Goal: Information Seeking & Learning: Learn about a topic

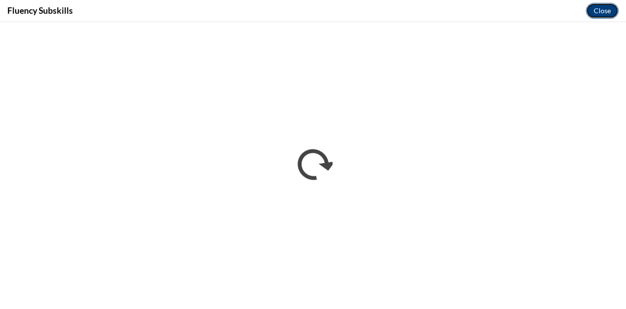
click at [604, 13] on button "Close" at bounding box center [602, 11] width 33 height 16
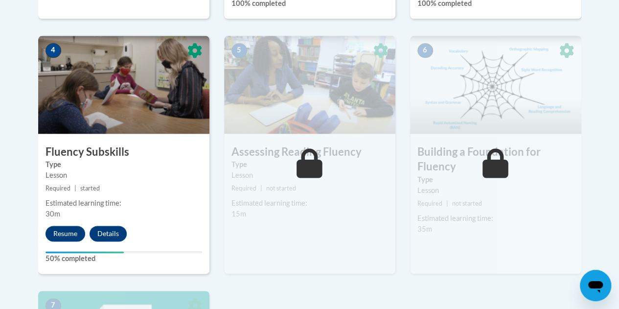
scroll to position [550, 0]
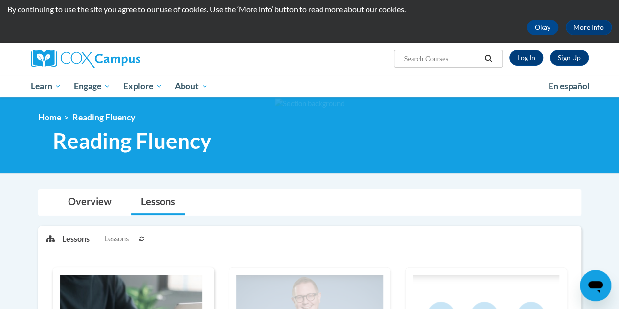
scroll to position [29, 0]
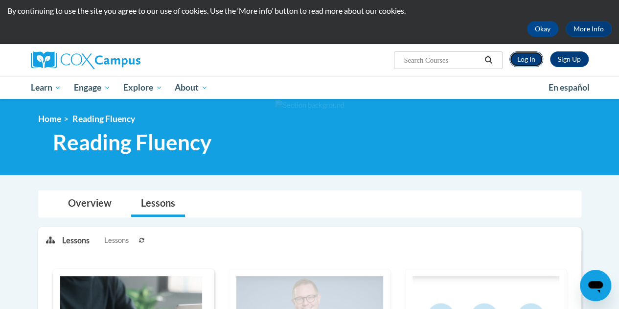
click at [525, 61] on link "Log In" at bounding box center [526, 59] width 34 height 16
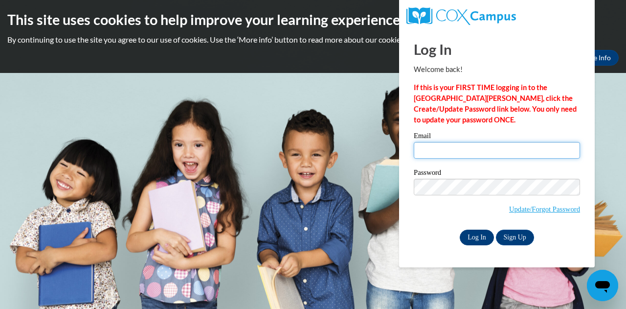
type input "kmcghee@kippatl.org"
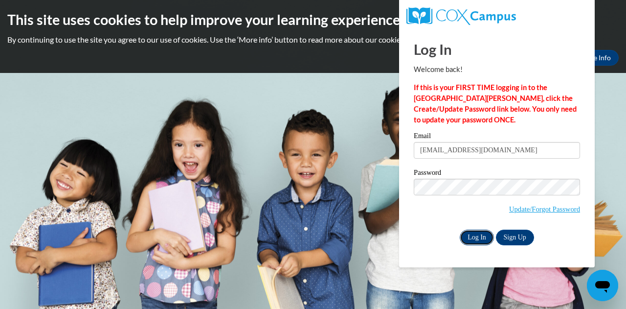
click at [468, 236] on input "Log In" at bounding box center [477, 237] width 34 height 16
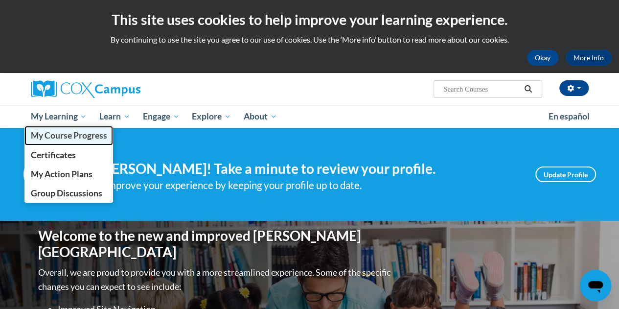
click at [70, 137] on span "My Course Progress" at bounding box center [68, 135] width 76 height 10
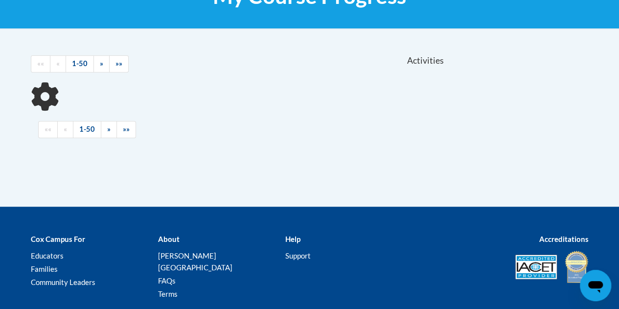
scroll to position [233, 0]
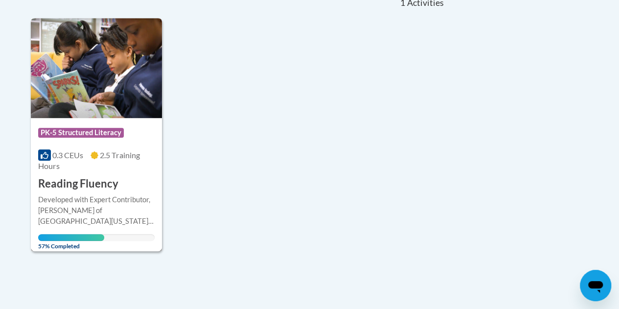
click at [91, 192] on div "More Info Open Developed with Expert Contributor, Dr. Laura Rhinehart of Univer…" at bounding box center [96, 219] width 131 height 57
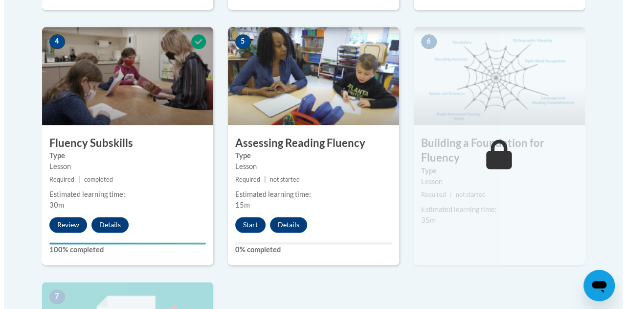
scroll to position [572, 0]
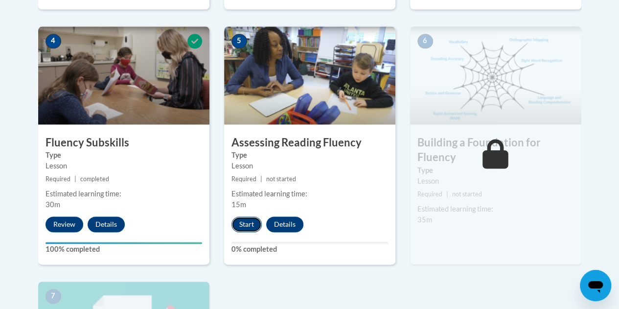
click at [256, 220] on button "Start" at bounding box center [246, 224] width 30 height 16
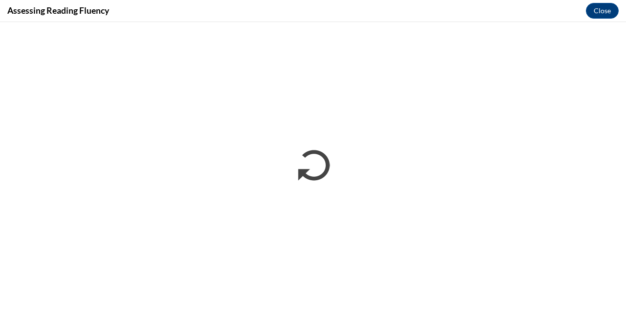
scroll to position [0, 0]
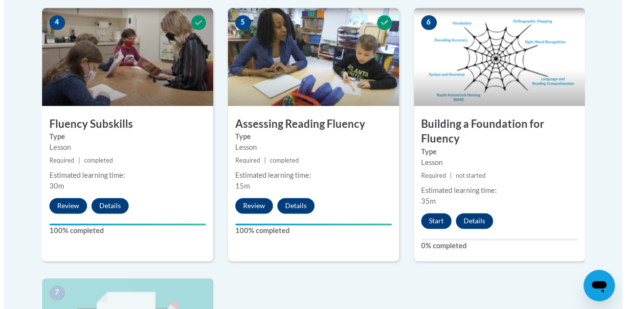
scroll to position [646, 0]
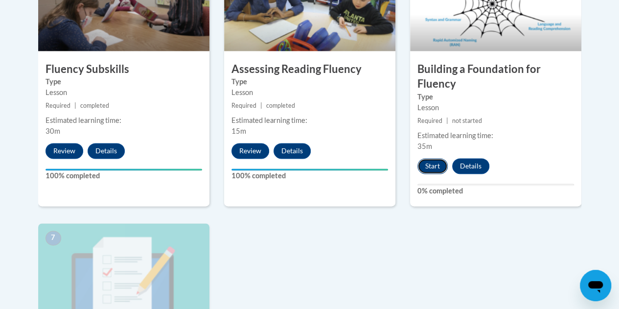
click at [436, 162] on button "Start" at bounding box center [432, 166] width 30 height 16
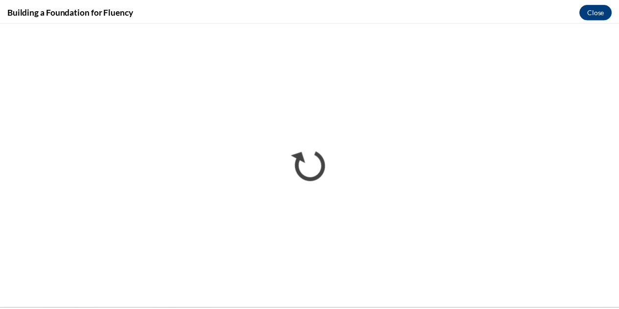
scroll to position [0, 0]
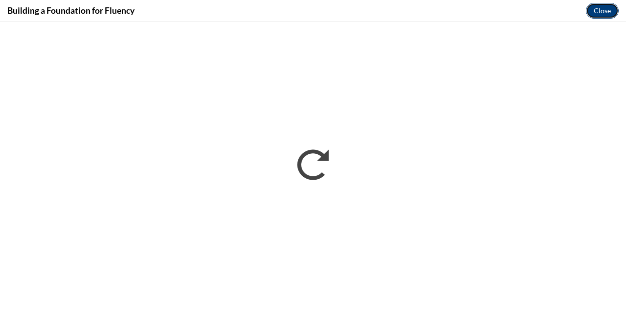
click at [599, 8] on button "Close" at bounding box center [602, 11] width 33 height 16
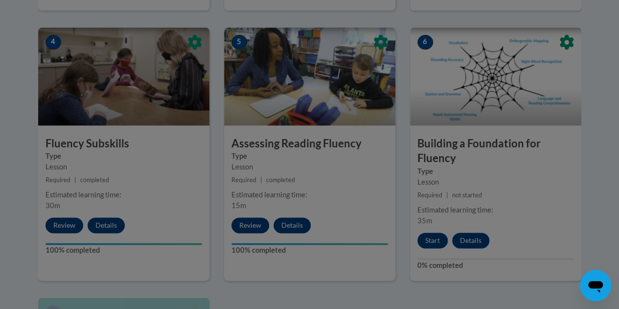
scroll to position [573, 0]
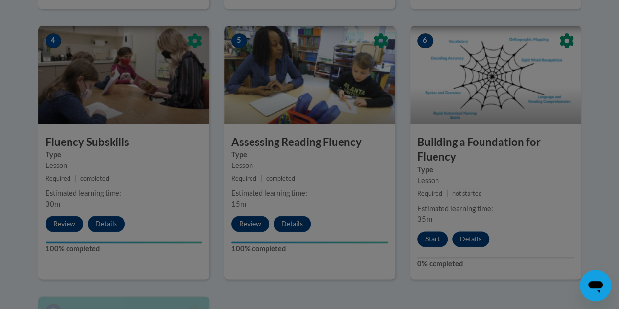
click at [432, 226] on div at bounding box center [309, 154] width 619 height 309
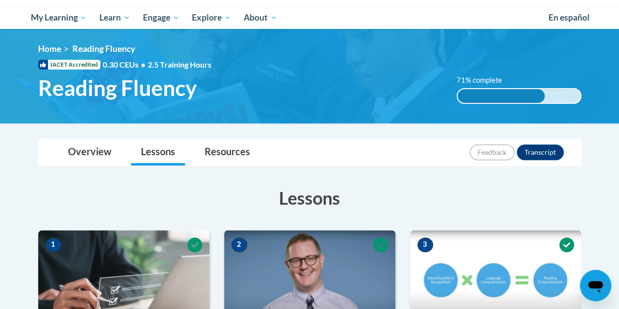
scroll to position [0, 0]
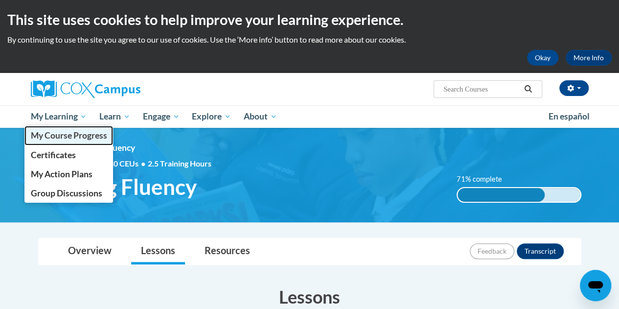
click at [54, 134] on span "My Course Progress" at bounding box center [68, 135] width 76 height 10
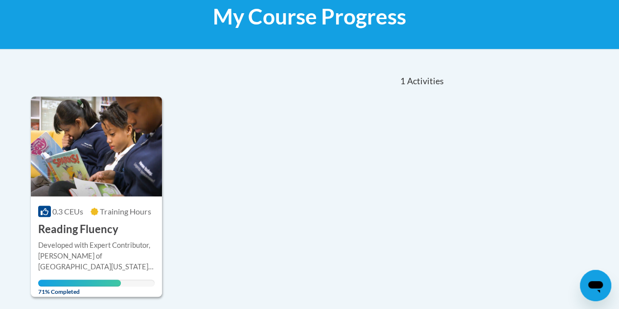
scroll to position [195, 0]
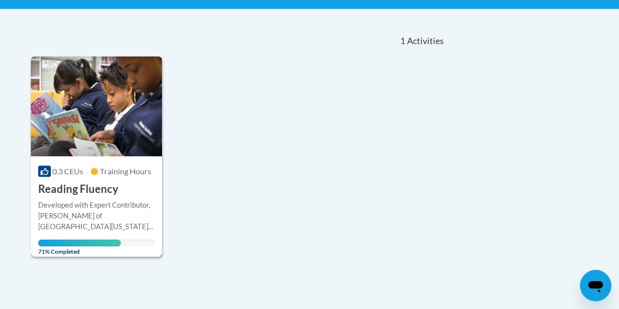
click at [153, 198] on div "More Info Open Developed with Expert Contributor, Dr. Laura Rhinehart of Univer…" at bounding box center [96, 225] width 131 height 57
click at [99, 207] on div "Developed with Expert Contributor, [PERSON_NAME] of [GEOGRAPHIC_DATA][US_STATE]…" at bounding box center [96, 216] width 116 height 32
click at [85, 205] on div "Developed with Expert Contributor, [PERSON_NAME] of [GEOGRAPHIC_DATA][US_STATE]…" at bounding box center [96, 216] width 116 height 32
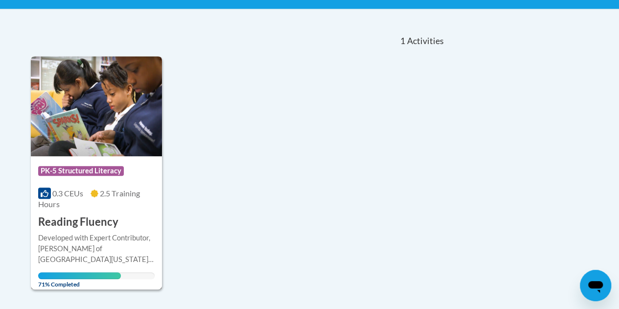
click at [89, 275] on span "71% Completed" at bounding box center [79, 280] width 83 height 16
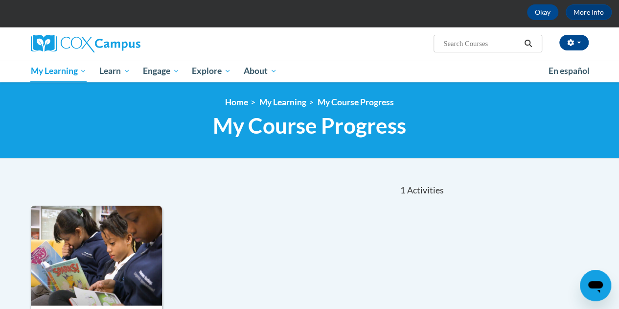
scroll to position [75, 0]
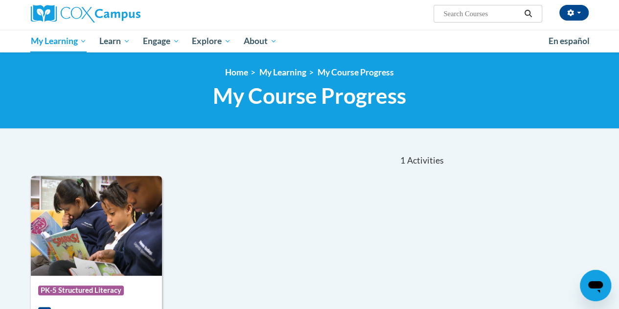
click at [76, 250] on img at bounding box center [96, 226] width 131 height 100
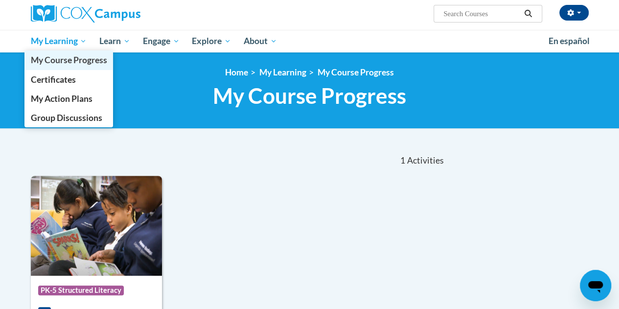
click at [51, 63] on span "My Course Progress" at bounding box center [68, 60] width 76 height 10
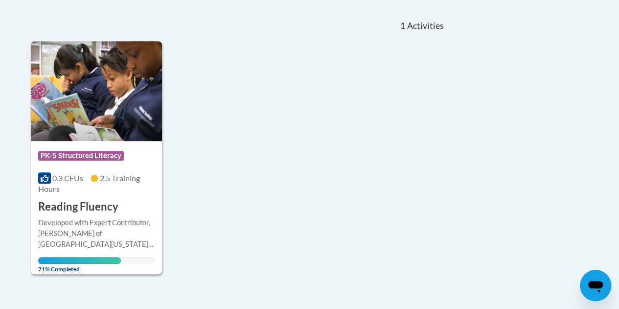
scroll to position [210, 0]
click at [44, 175] on icon at bounding box center [45, 177] width 8 height 7
click at [58, 149] on div "Course Category: PK-5 Structured Literacy" at bounding box center [96, 156] width 116 height 22
click at [57, 96] on img at bounding box center [96, 91] width 131 height 100
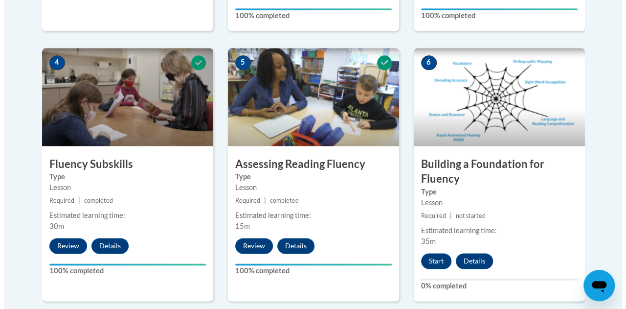
scroll to position [564, 0]
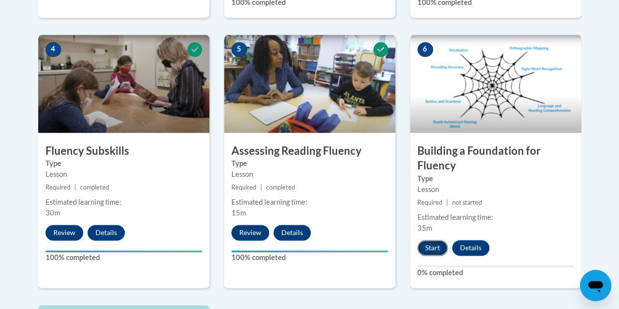
click at [439, 251] on button "Start" at bounding box center [432, 248] width 30 height 16
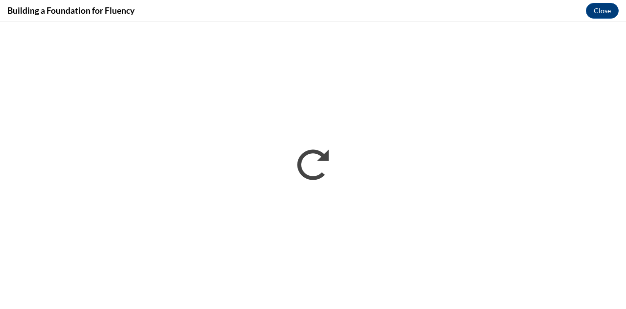
scroll to position [0, 0]
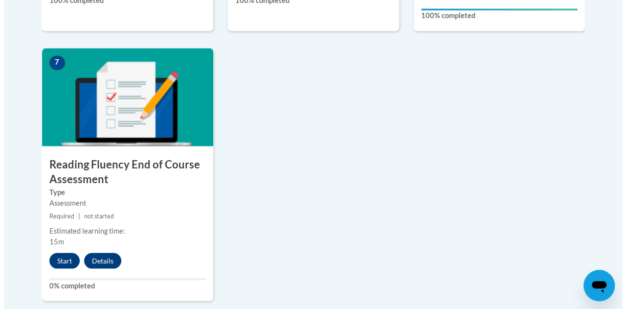
scroll to position [825, 0]
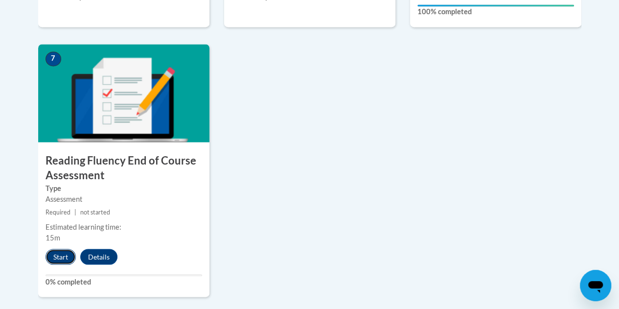
click at [51, 253] on button "Start" at bounding box center [60, 257] width 30 height 16
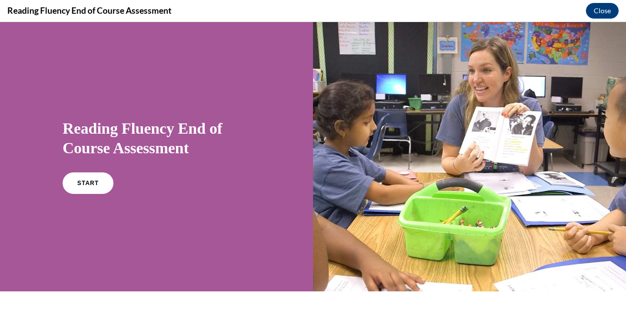
scroll to position [0, 0]
click at [105, 175] on link "START" at bounding box center [87, 183] width 53 height 23
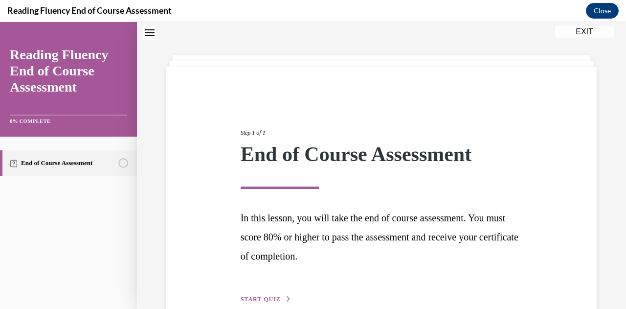
scroll to position [84, 0]
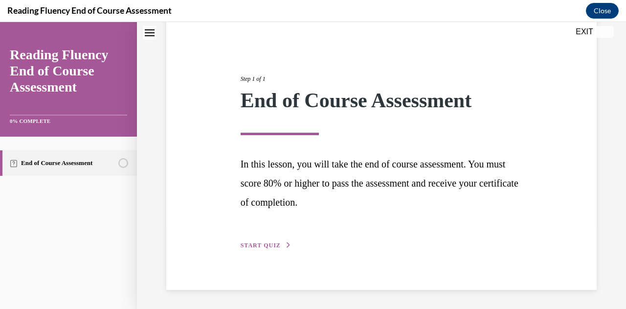
click at [258, 246] on span "START QUIZ" at bounding box center [261, 245] width 40 height 7
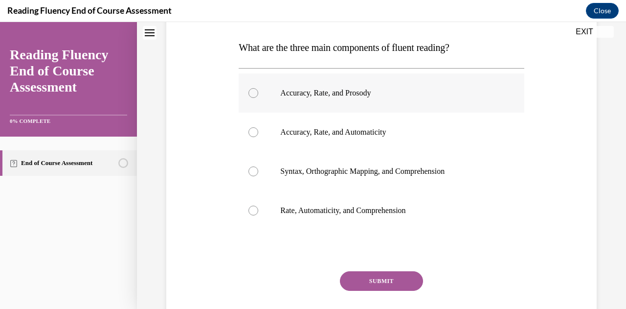
scroll to position [150, 0]
click at [252, 92] on div at bounding box center [254, 93] width 10 height 10
click at [252, 92] on input "Accuracy, Rate, and Prosody" at bounding box center [254, 93] width 10 height 10
radio input "true"
drag, startPoint x: 372, startPoint y: 280, endPoint x: 366, endPoint y: 282, distance: 6.5
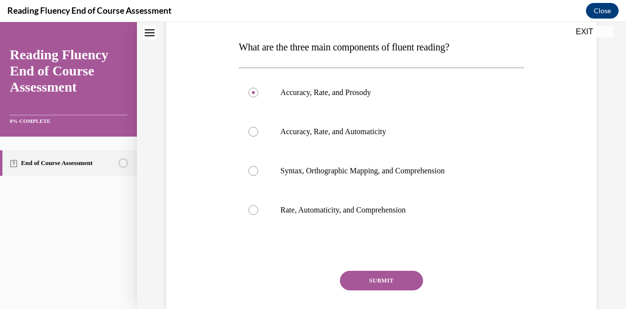
drag, startPoint x: 366, startPoint y: 282, endPoint x: 359, endPoint y: 281, distance: 6.9
click at [359, 281] on button "SUBMIT" at bounding box center [381, 281] width 83 height 20
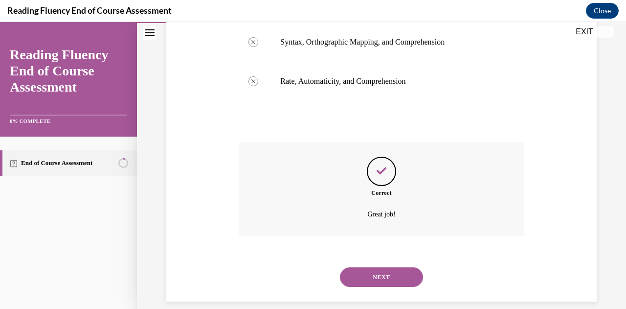
scroll to position [291, 0]
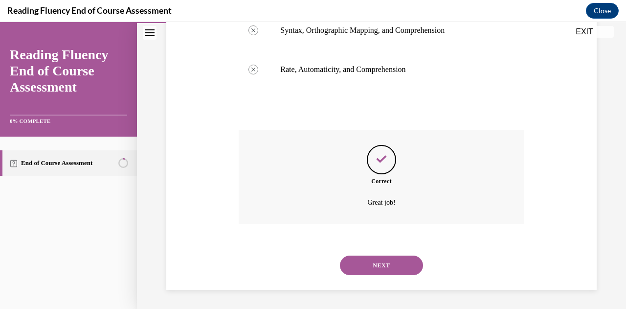
click at [372, 268] on button "NEXT" at bounding box center [381, 265] width 83 height 20
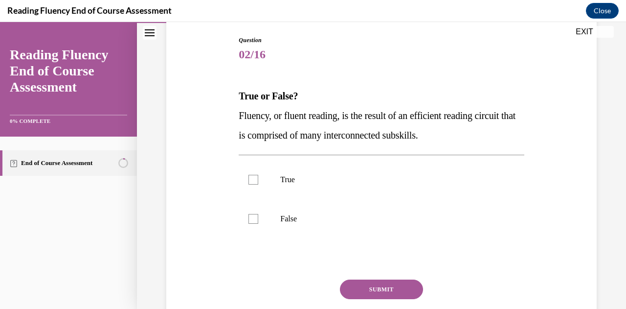
scroll to position [101, 0]
drag, startPoint x: 236, startPoint y: 95, endPoint x: 486, endPoint y: 134, distance: 252.9
click at [486, 134] on div "Question 02/16 True or False? Fluency, or fluent reading, is the result of an e…" at bounding box center [381, 189] width 290 height 339
copy div "True or False? Fluency, or fluent reading, is the result of an efficient readin…"
click at [319, 182] on p "True" at bounding box center [389, 179] width 219 height 10
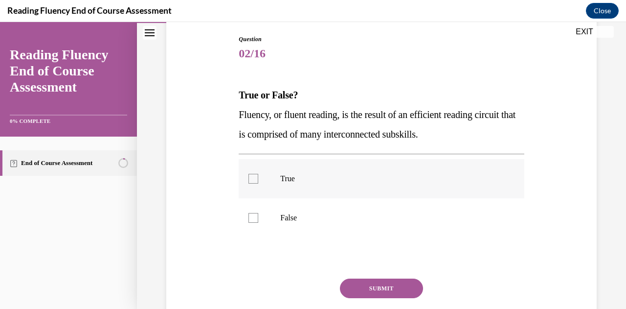
click at [258, 182] on input "True" at bounding box center [254, 179] width 10 height 10
checkbox input "true"
click at [373, 282] on button "SUBMIT" at bounding box center [381, 288] width 83 height 20
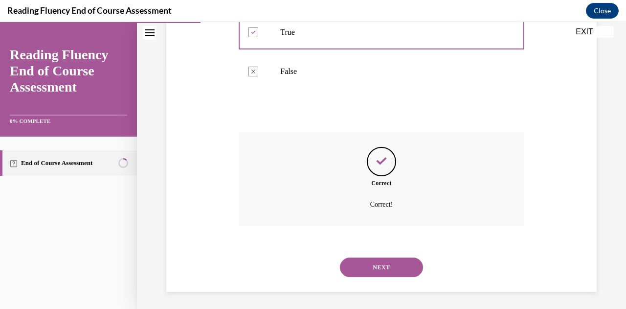
scroll to position [249, 0]
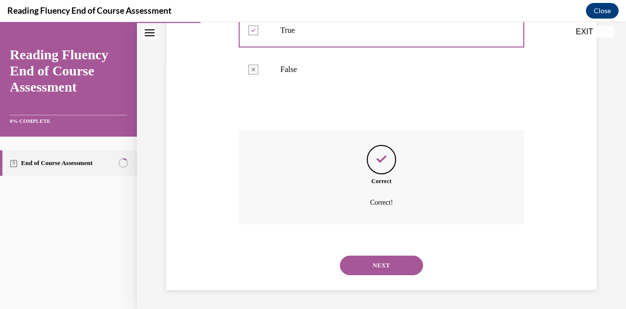
click at [366, 261] on button "NEXT" at bounding box center [381, 265] width 83 height 20
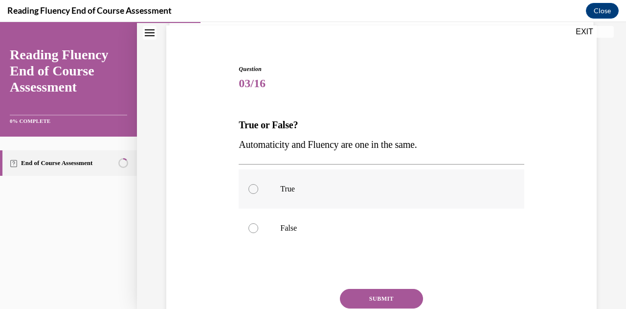
scroll to position [72, 0]
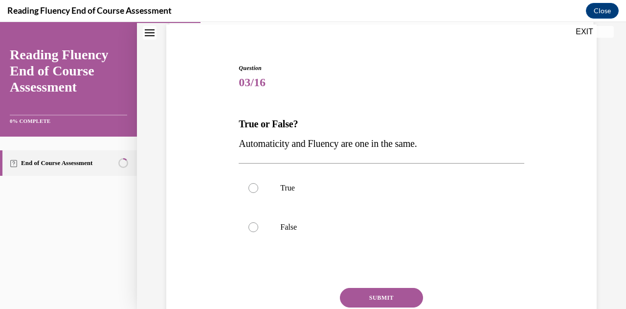
drag, startPoint x: 234, startPoint y: 126, endPoint x: 437, endPoint y: 139, distance: 203.4
click at [437, 139] on div "Question 03/16 True or False? Automaticity and Fluency are one in the same.  Tr…" at bounding box center [381, 201] width 435 height 334
copy div "True or False? Automaticity and Fluency are one in the same."
click at [247, 231] on label "False" at bounding box center [381, 226] width 285 height 39
click at [249, 231] on input "False" at bounding box center [254, 227] width 10 height 10
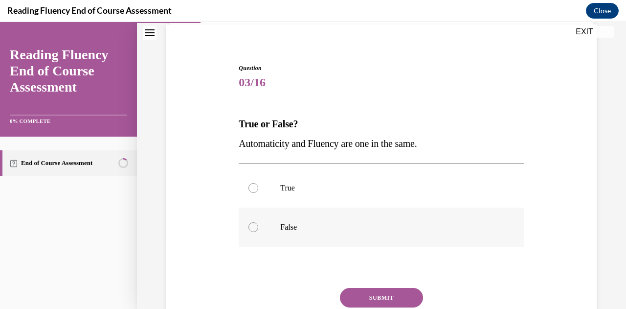
radio input "true"
click at [364, 284] on div "Question 03/16 True or False? Automaticity and Fluency are one in the same.  Tr…" at bounding box center [381, 216] width 285 height 304
click at [371, 294] on button "SUBMIT" at bounding box center [381, 298] width 83 height 20
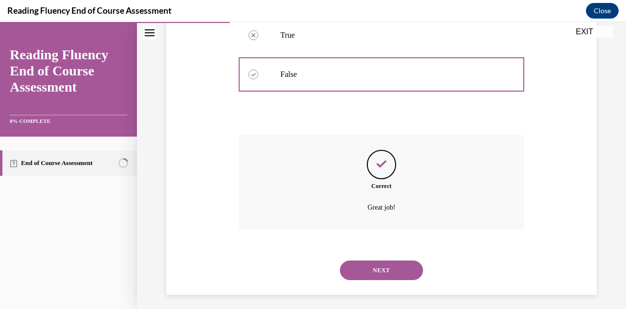
scroll to position [230, 0]
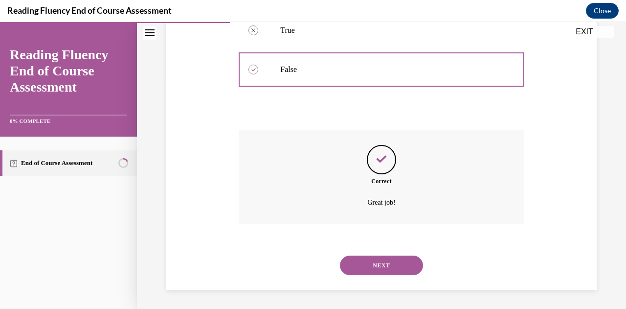
click at [371, 269] on button "NEXT" at bounding box center [381, 265] width 83 height 20
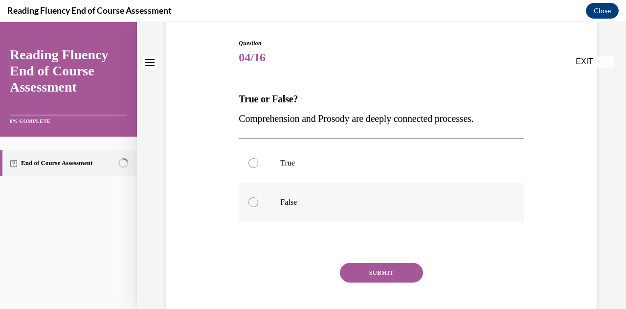
scroll to position [100, 0]
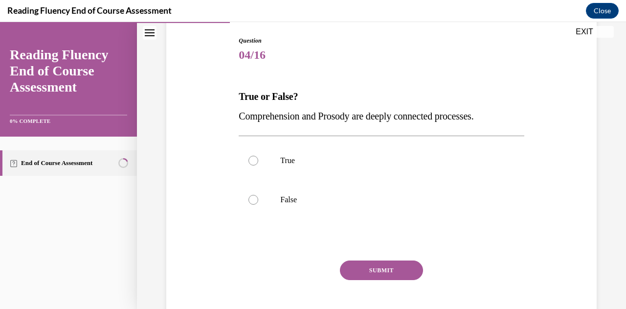
drag, startPoint x: 238, startPoint y: 97, endPoint x: 518, endPoint y: 106, distance: 280.0
click at [518, 106] on div "True or False? Comprehension and Prosody are deeply connected processes." at bounding box center [381, 106] width 285 height 39
click at [475, 93] on p "True or False?" at bounding box center [381, 97] width 285 height 20
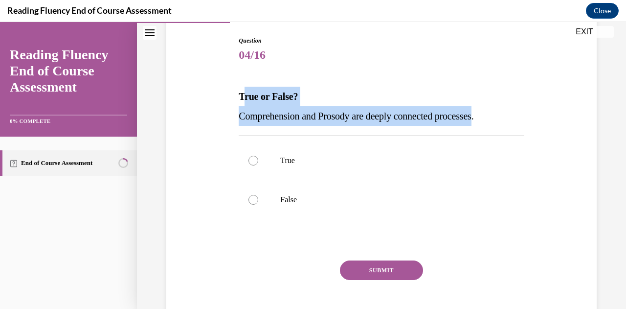
drag, startPoint x: 241, startPoint y: 94, endPoint x: 494, endPoint y: 122, distance: 254.9
click at [494, 122] on div "True or False? Comprehension and Prosody are deeply connected processes." at bounding box center [381, 106] width 285 height 39
click at [494, 122] on p "Comprehension and Prosody are deeply connected processes." at bounding box center [381, 116] width 285 height 20
copy div "rue or False? Comprehension and Prosody are deeply connected processes"
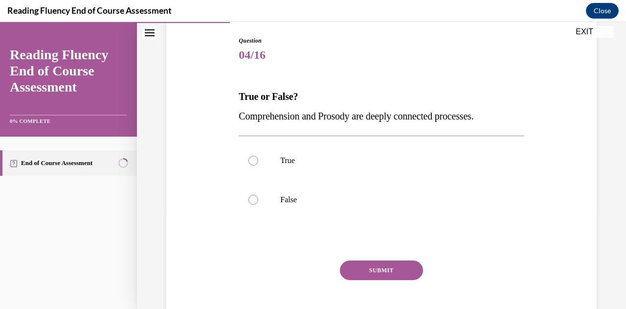
drag, startPoint x: 304, startPoint y: 96, endPoint x: 526, endPoint y: 106, distance: 222.3
click at [526, 106] on div "Question 04/16 True or False? Comprehension and Prosody are deeply connected pr…" at bounding box center [381, 174] width 435 height 334
click at [250, 89] on p "True or False?" at bounding box center [381, 97] width 285 height 20
drag, startPoint x: 237, startPoint y: 92, endPoint x: 509, endPoint y: 115, distance: 273.0
click at [509, 115] on div "Question 04/16 True or False? Comprehension and Prosody are deeply connected pr…" at bounding box center [381, 181] width 290 height 319
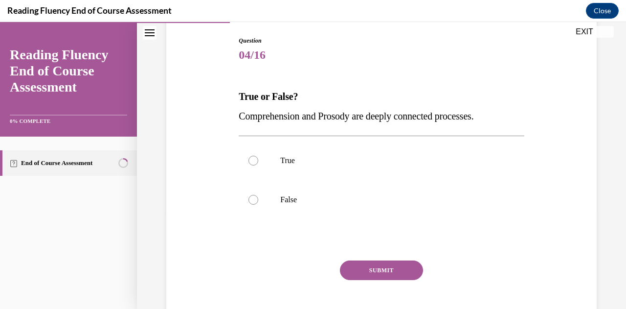
click at [509, 115] on p "Comprehension and Prosody are deeply connected processes." at bounding box center [381, 116] width 285 height 20
drag, startPoint x: 323, startPoint y: 112, endPoint x: 506, endPoint y: 110, distance: 183.0
click at [506, 110] on div "True or False? Comprehension and Prosody are deeply connected processes." at bounding box center [381, 106] width 285 height 39
copy div "True or False? Comprehension and Prosody are deeply connected processes."
click at [324, 152] on label "True" at bounding box center [381, 160] width 285 height 39
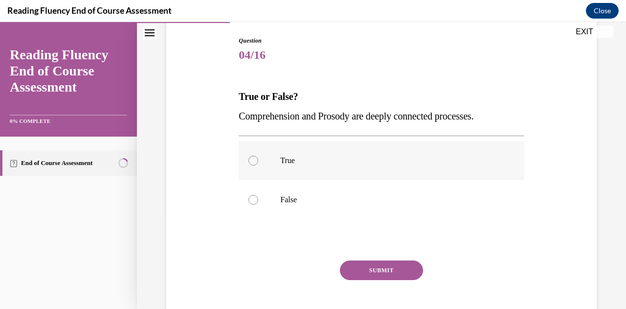
click at [258, 156] on input "True" at bounding box center [254, 161] width 10 height 10
radio input "true"
click at [384, 270] on button "SUBMIT" at bounding box center [381, 270] width 83 height 20
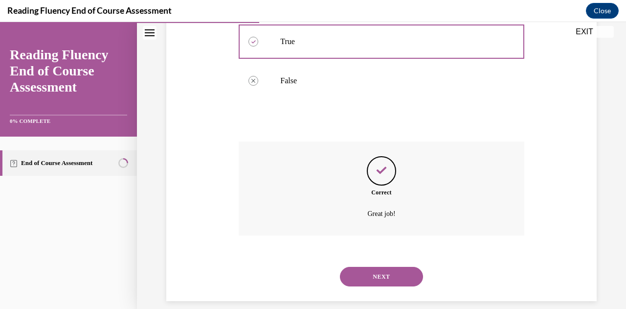
scroll to position [230, 0]
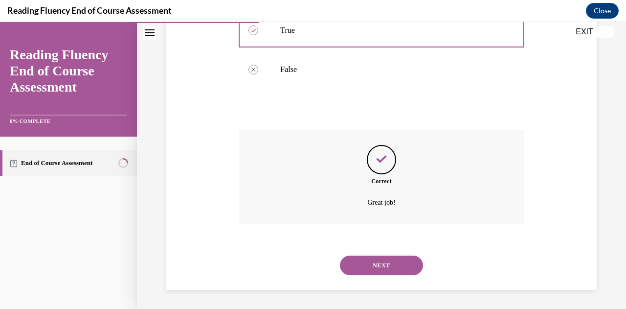
drag, startPoint x: 361, startPoint y: 246, endPoint x: 361, endPoint y: 257, distance: 10.8
click at [361, 257] on button "NEXT" at bounding box center [381, 265] width 83 height 20
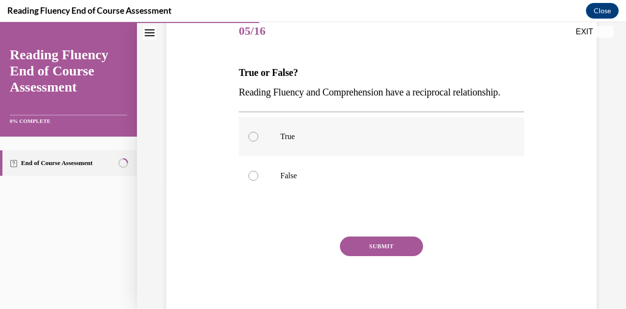
scroll to position [170, 0]
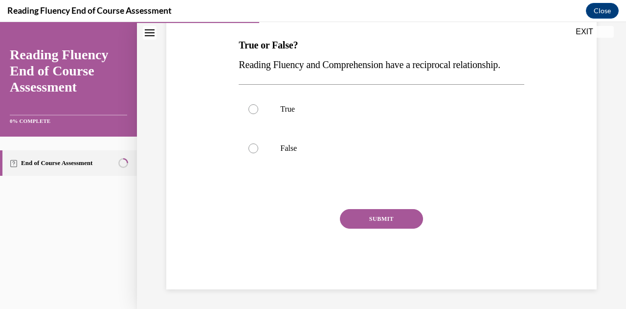
click at [160, 171] on div "Question 05/16 True or False? Reading Fluency and Comprehension have a reciproc…" at bounding box center [381, 105] width 489 height 407
click at [243, 59] on span "Reading Fluency and Comprehension have a reciprocal relationship." at bounding box center [370, 64] width 262 height 11
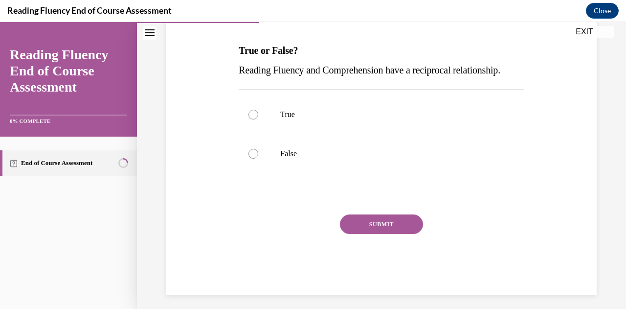
drag, startPoint x: 234, startPoint y: 48, endPoint x: 296, endPoint y: 91, distance: 75.3
click at [296, 91] on div "Question 05/16 True or False? Reading Fluency and Comprehension have a reciproc…" at bounding box center [381, 128] width 435 height 334
click at [296, 80] on p "Reading Fluency and Comprehension have a reciprocal relationship." at bounding box center [381, 70] width 285 height 20
click at [299, 119] on p "True" at bounding box center [389, 115] width 219 height 10
click at [258, 119] on input "True" at bounding box center [254, 115] width 10 height 10
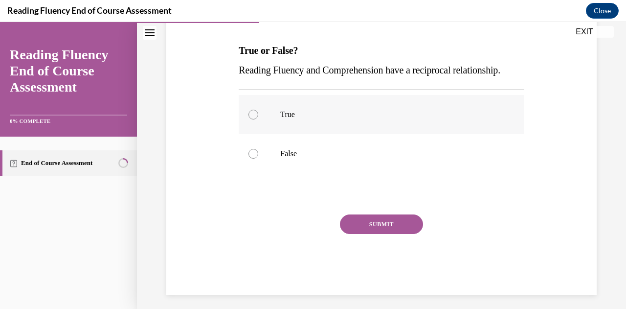
radio input "true"
click at [352, 232] on div "Question 05/16 True or False? Reading Fluency and Comprehension have a reciproc…" at bounding box center [381, 142] width 285 height 304
click at [354, 234] on button "SUBMIT" at bounding box center [381, 224] width 83 height 20
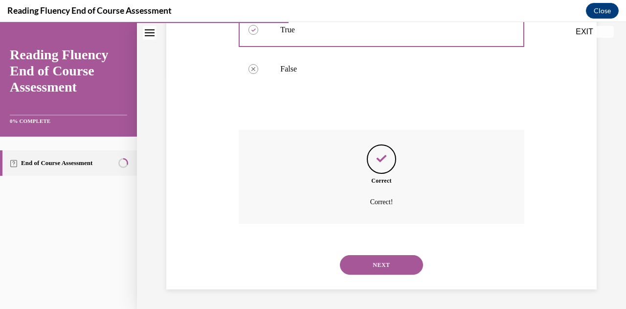
scroll to position [249, 0]
click at [352, 263] on button "NEXT" at bounding box center [381, 265] width 83 height 20
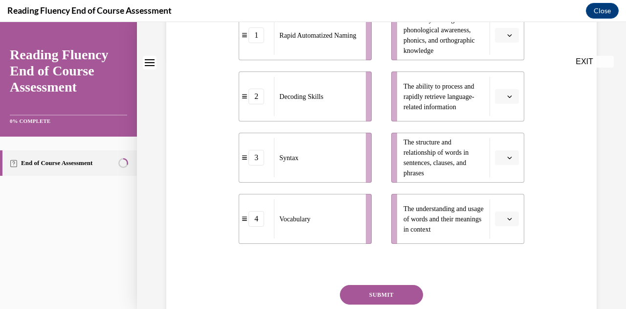
scroll to position [0, 0]
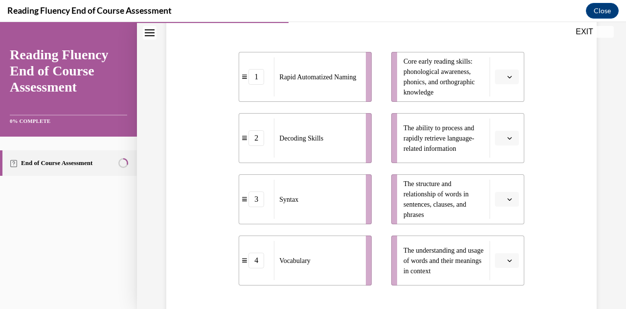
click at [233, 199] on div "Question 06/16 Match the subskills below that contribute to fluent reading with…" at bounding box center [381, 153] width 435 height 508
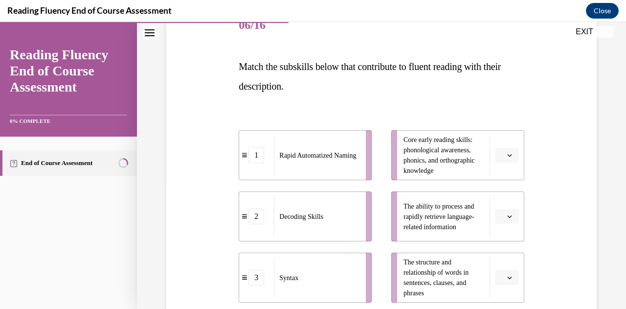
scroll to position [129, 0]
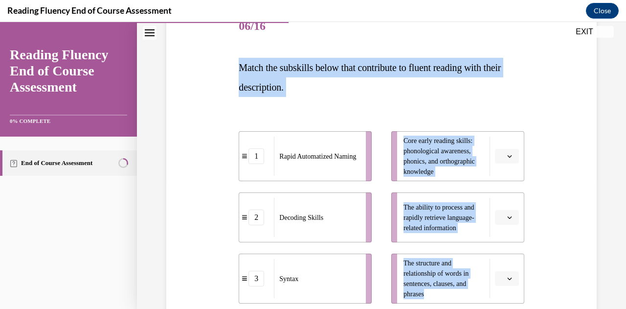
drag, startPoint x: 239, startPoint y: 64, endPoint x: 487, endPoint y: 283, distance: 330.6
click at [487, 283] on div "Question 06/16 Match the subskills below that contribute to fluent reading with…" at bounding box center [381, 246] width 285 height 478
click at [417, 111] on div "1 Rapid Automatized Naming 2 Decoding Skills 3 Syntax 4 Vocabulary Core early r…" at bounding box center [381, 238] width 285 height 263
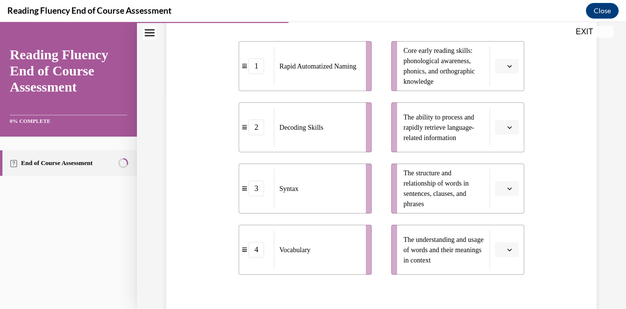
scroll to position [222, 0]
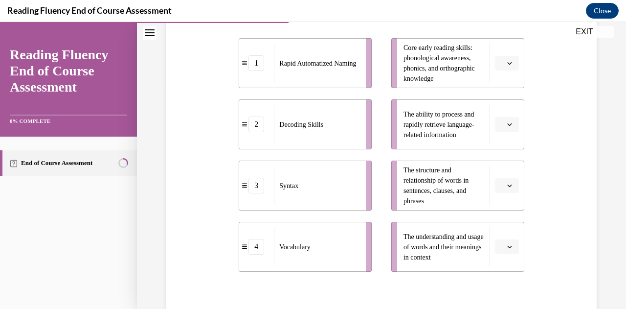
click at [507, 244] on icon "button" at bounding box center [509, 246] width 5 height 5
click at [498, 227] on span "4" at bounding box center [496, 225] width 3 height 8
click at [501, 62] on span "Please select an option" at bounding box center [502, 63] width 3 height 10
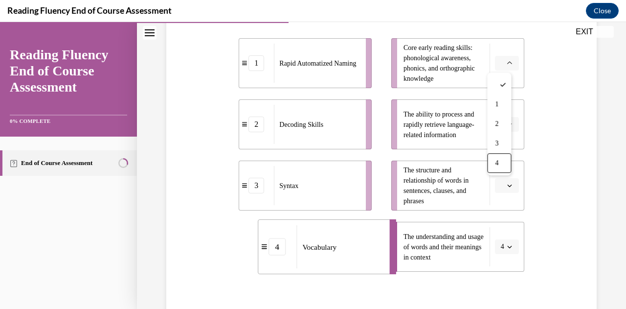
click at [538, 133] on div "Question 06/16 Match the subskills below that contribute to fluent reading with…" at bounding box center [381, 139] width 435 height 508
click at [507, 126] on icon "button" at bounding box center [509, 124] width 5 height 5
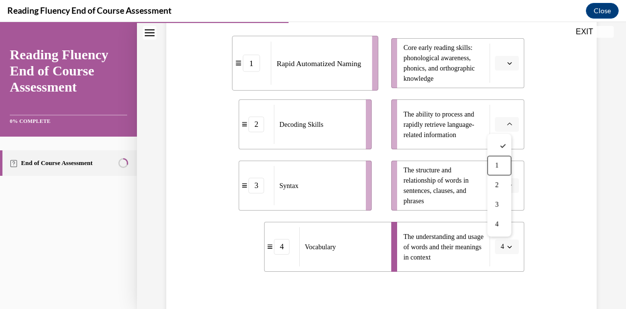
click at [558, 145] on div "Question 06/16 Match the subskills below that contribute to fluent reading with…" at bounding box center [381, 139] width 435 height 508
click at [500, 135] on li "The ability to process and rapidly retrieve language-related information" at bounding box center [457, 124] width 133 height 50
click at [504, 130] on button "button" at bounding box center [507, 124] width 24 height 15
click at [494, 170] on div "1" at bounding box center [499, 166] width 24 height 20
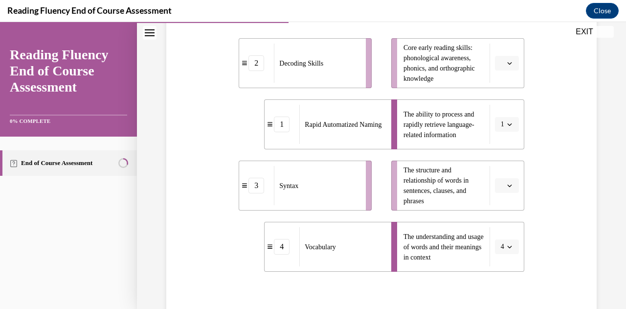
click at [512, 69] on button "button" at bounding box center [507, 63] width 24 height 15
click at [497, 119] on div "2" at bounding box center [499, 124] width 24 height 20
click at [507, 186] on icon "button" at bounding box center [509, 185] width 5 height 5
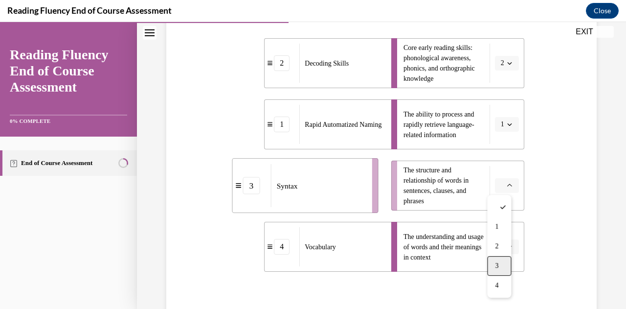
click at [497, 260] on div "3" at bounding box center [499, 266] width 24 height 20
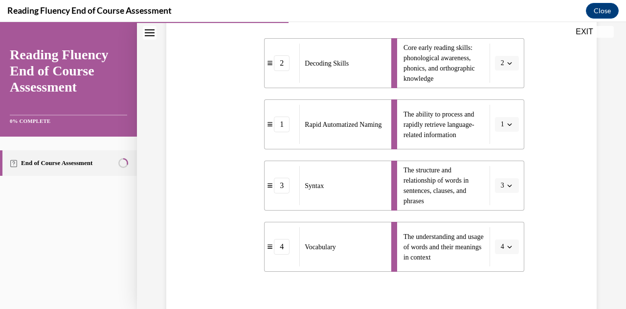
scroll to position [325, 0]
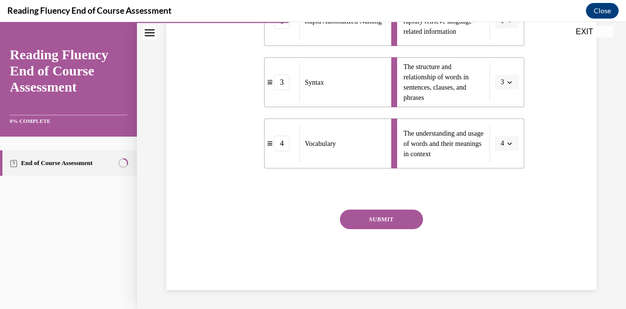
click at [399, 222] on button "SUBMIT" at bounding box center [381, 219] width 83 height 20
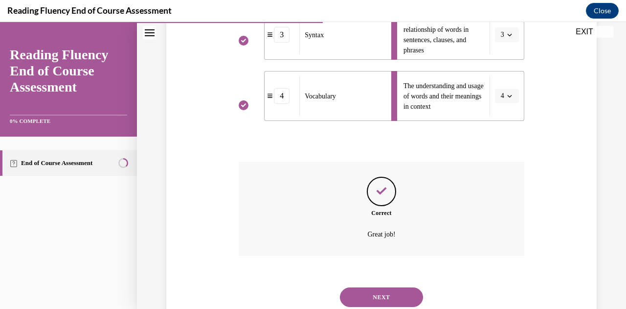
scroll to position [377, 0]
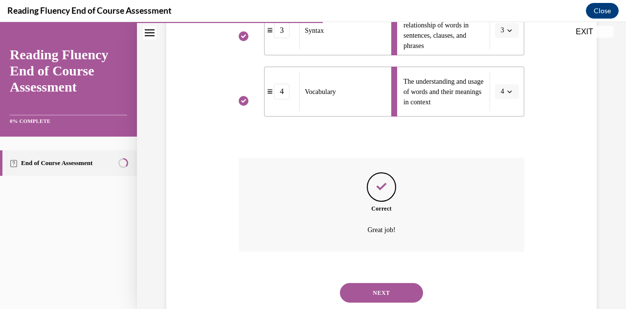
click at [377, 291] on button "NEXT" at bounding box center [381, 293] width 83 height 20
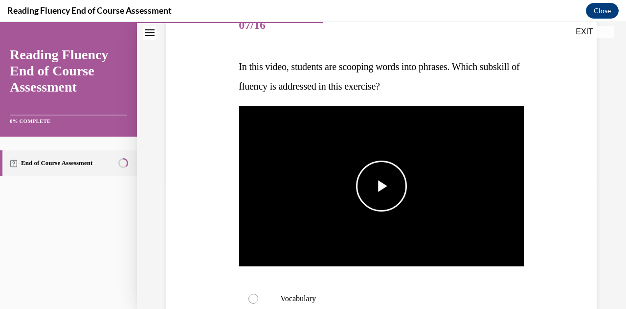
scroll to position [122, 0]
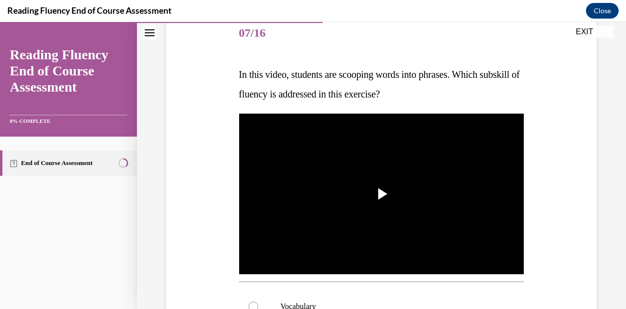
drag, startPoint x: 242, startPoint y: 77, endPoint x: 459, endPoint y: 102, distance: 218.6
click at [459, 102] on p "In this video, students are scooping words into phrases. Which subskill of flue…" at bounding box center [381, 84] width 285 height 39
copy span "n this video, students are scooping words into phrases. Which subskill of fluen…"
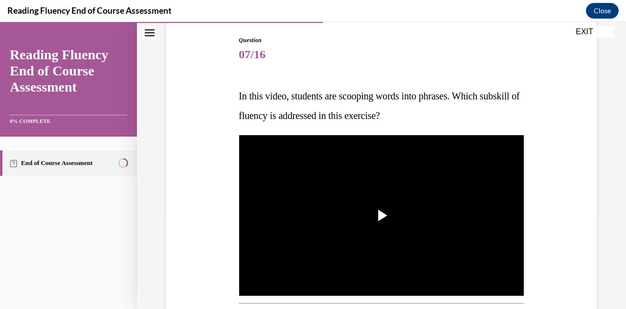
scroll to position [97, 0]
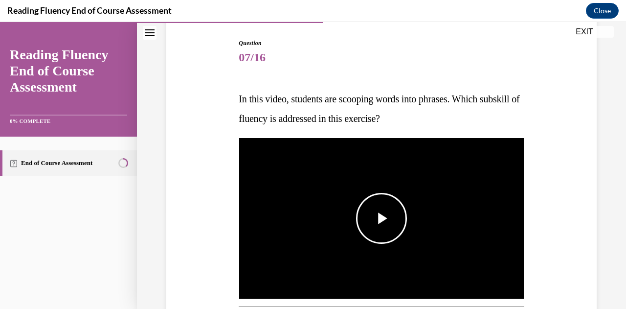
click at [382, 218] on span "Video player" at bounding box center [382, 218] width 0 height 0
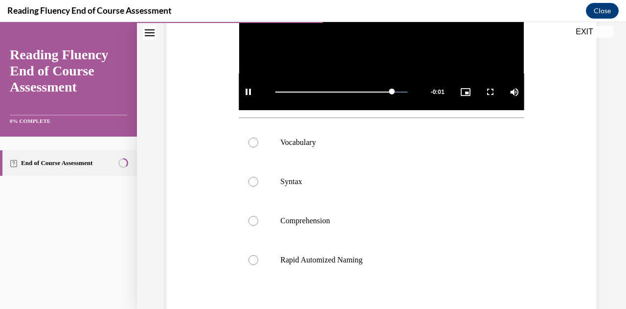
scroll to position [286, 0]
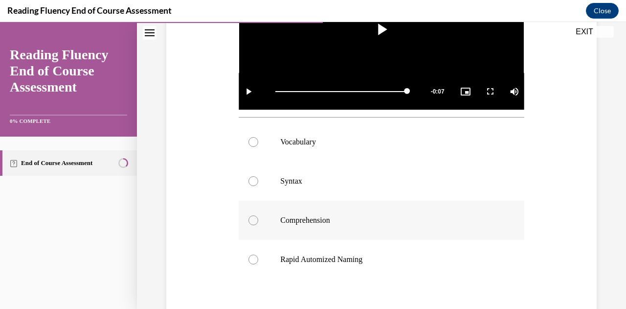
drag, startPoint x: 393, startPoint y: 205, endPoint x: 273, endPoint y: 213, distance: 120.1
click at [273, 213] on label "Comprehension" at bounding box center [381, 220] width 285 height 39
click at [258, 215] on input "Comprehension" at bounding box center [254, 220] width 10 height 10
radio input "true"
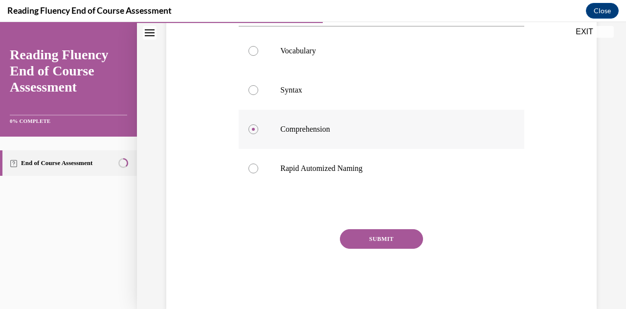
scroll to position [378, 0]
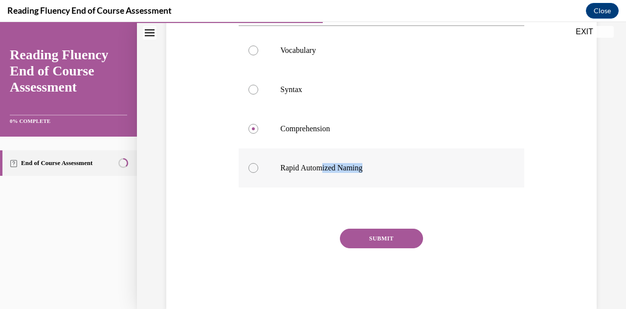
drag, startPoint x: 362, startPoint y: 213, endPoint x: 319, endPoint y: 158, distance: 69.7
click at [319, 158] on div "Question 07/16 In this video, students are scooping words into phrases. Which s…" at bounding box center [381, 33] width 285 height 550
click at [289, 94] on label "Syntax" at bounding box center [381, 89] width 285 height 39
click at [258, 94] on input "Syntax" at bounding box center [254, 90] width 10 height 10
radio input "true"
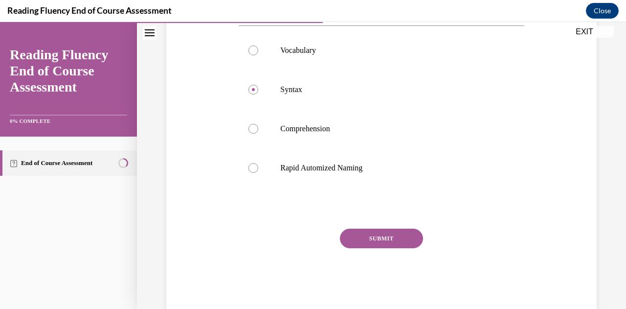
click at [358, 242] on button "SUBMIT" at bounding box center [381, 238] width 83 height 20
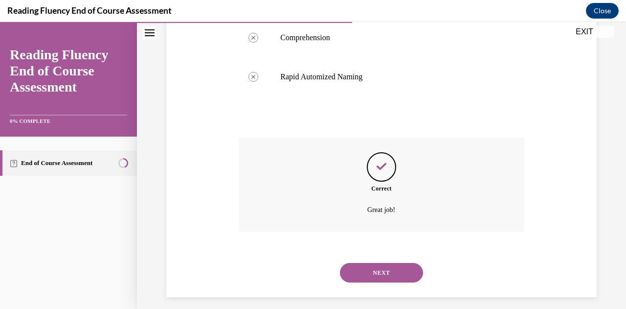
scroll to position [473, 0]
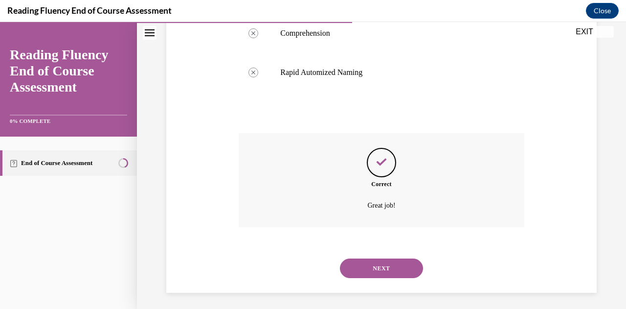
click at [363, 270] on button "NEXT" at bounding box center [381, 268] width 83 height 20
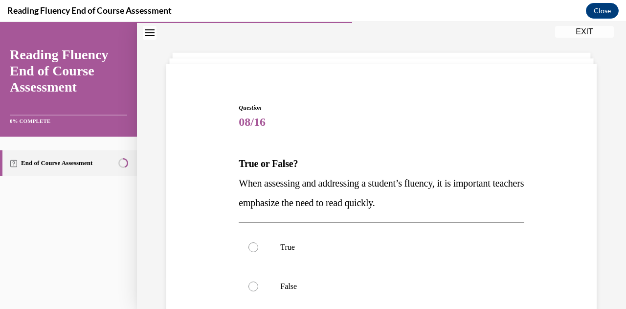
scroll to position [33, 0]
drag, startPoint x: 235, startPoint y: 113, endPoint x: 431, endPoint y: 195, distance: 212.9
click at [431, 195] on div "Question 08/16 True or False? When assessing and addressing a student’s fluency…" at bounding box center [381, 249] width 435 height 353
copy div "08/16 True or False? When assessing and addressing a student’s fluency, it is i…"
click at [249, 291] on label "False" at bounding box center [381, 285] width 285 height 39
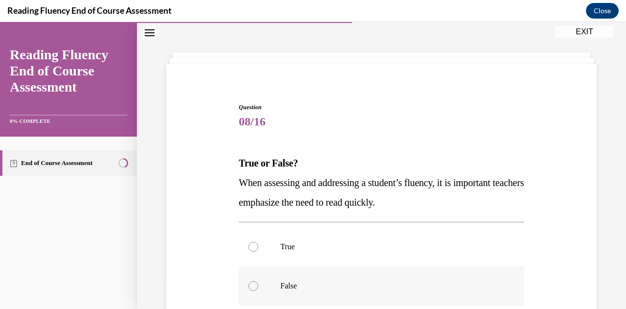
click at [249, 291] on input "False" at bounding box center [254, 286] width 10 height 10
radio input "true"
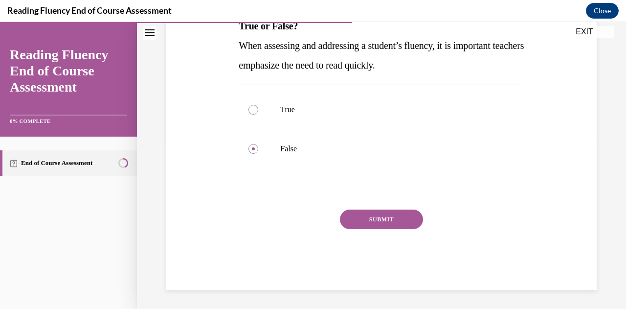
click at [366, 225] on button "SUBMIT" at bounding box center [381, 219] width 83 height 20
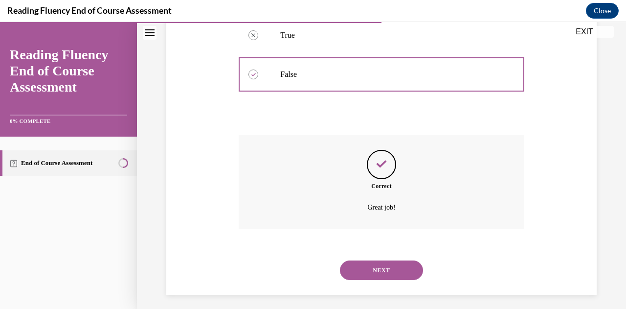
scroll to position [249, 0]
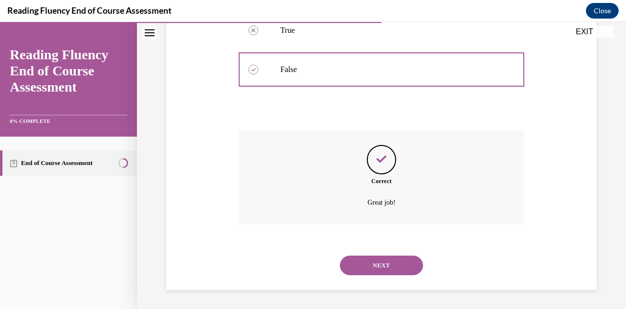
click at [369, 255] on button "NEXT" at bounding box center [381, 265] width 83 height 20
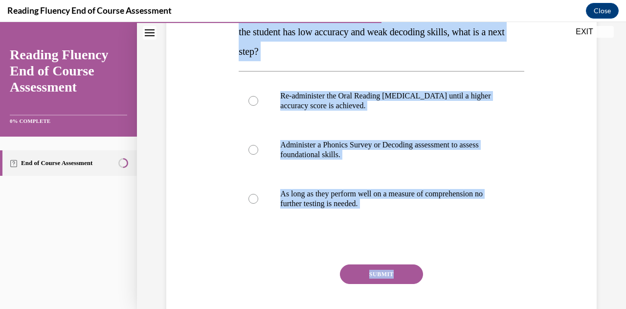
scroll to position [195, 0]
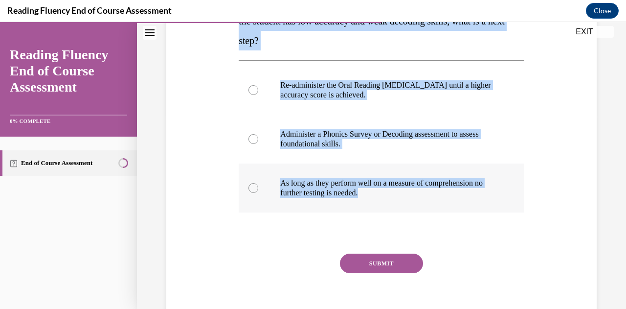
drag, startPoint x: 232, startPoint y: 113, endPoint x: 430, endPoint y: 197, distance: 215.1
click at [430, 197] on div "Question 09/16 If a teacher administers an Oral Reading [MEDICAL_DATA] and noti…" at bounding box center [381, 123] width 435 height 422
copy div "If a teacher administers an Oral Reading [MEDICAL_DATA] and notices the student…"
click at [343, 125] on label "Administer a Phonics Survey or Decoding assessment to assess foundational skill…" at bounding box center [381, 138] width 285 height 49
click at [258, 134] on input "Administer a Phonics Survey or Decoding assessment to assess foundational skill…" at bounding box center [254, 139] width 10 height 10
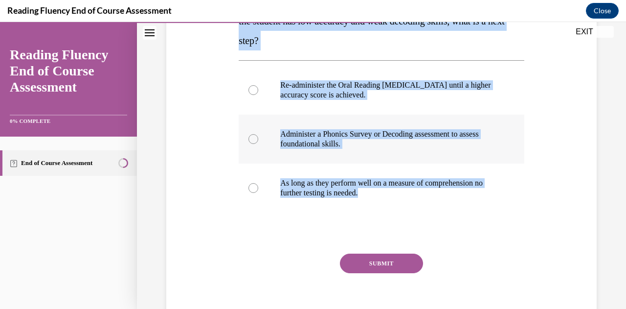
radio input "true"
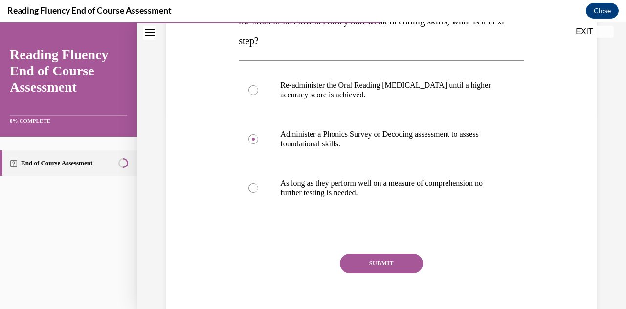
click at [378, 259] on button "SUBMIT" at bounding box center [381, 263] width 83 height 20
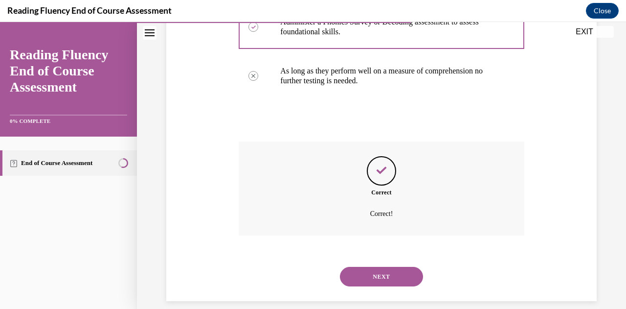
scroll to position [318, 0]
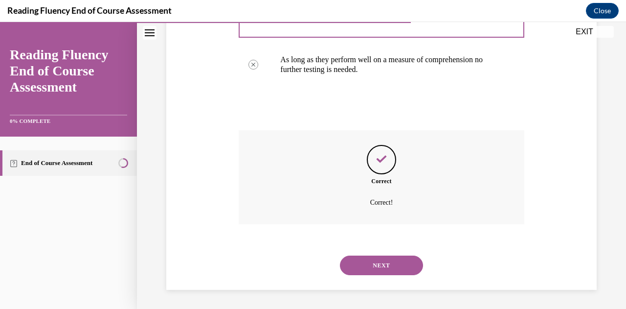
click at [385, 269] on button "NEXT" at bounding box center [381, 265] width 83 height 20
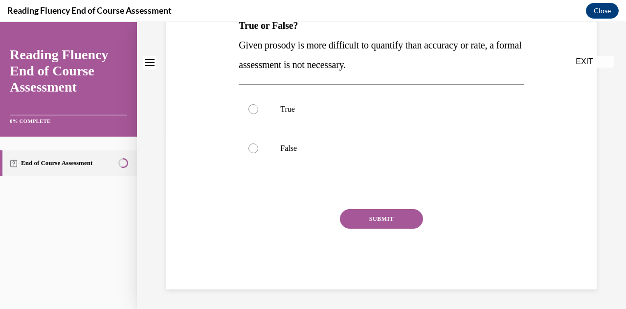
scroll to position [0, 0]
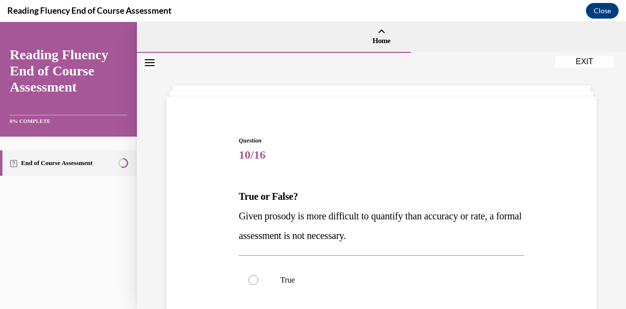
drag, startPoint x: 237, startPoint y: 188, endPoint x: 395, endPoint y: 236, distance: 165.4
click at [395, 236] on div "Question 10/16 True or False? Given prosody is more difficult to quantify than …" at bounding box center [381, 290] width 290 height 339
copy div "True or False? Given prosody is more difficult to quantify than accuracy or rat…"
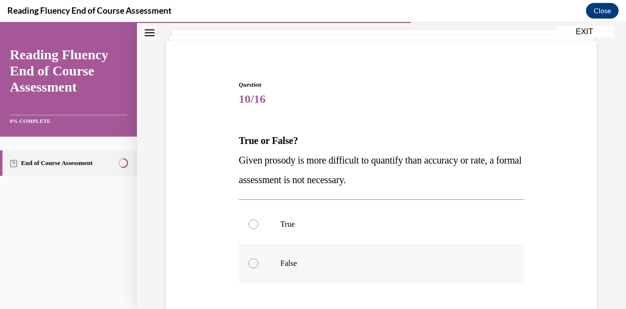
scroll to position [43, 0]
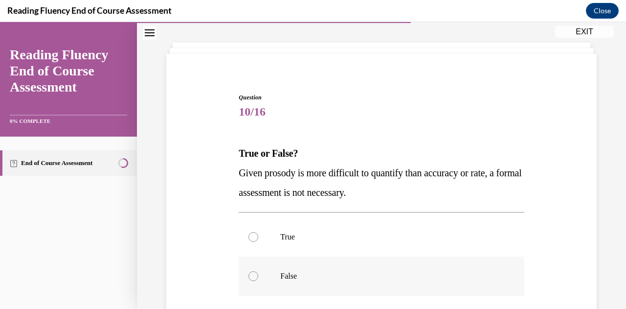
click at [257, 273] on label "False" at bounding box center [381, 275] width 285 height 39
click at [257, 273] on input "False" at bounding box center [254, 276] width 10 height 10
radio input "true"
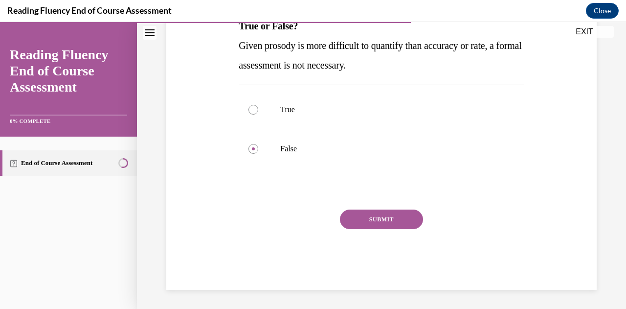
click at [378, 221] on button "SUBMIT" at bounding box center [381, 219] width 83 height 20
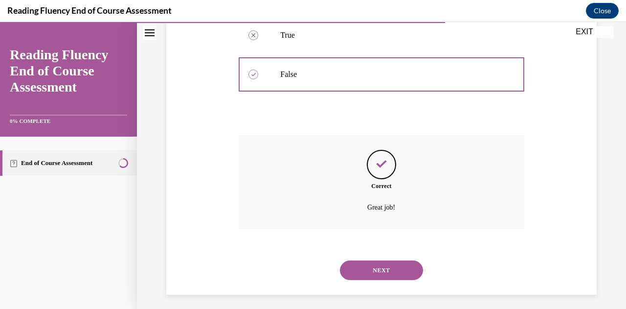
scroll to position [249, 0]
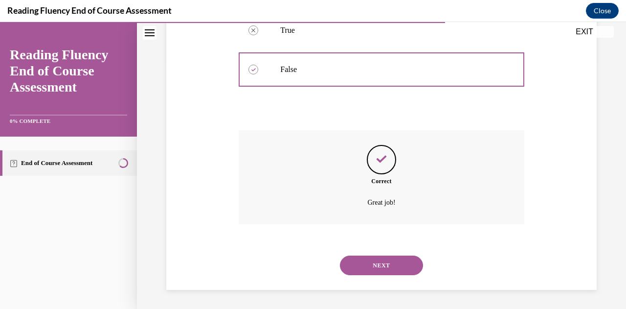
click at [385, 266] on button "NEXT" at bounding box center [381, 265] width 83 height 20
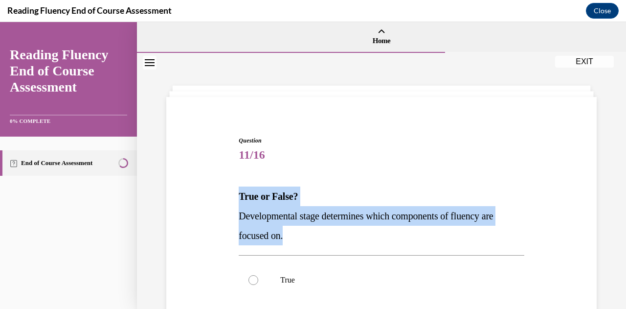
drag, startPoint x: 235, startPoint y: 194, endPoint x: 298, endPoint y: 242, distance: 78.9
click at [298, 242] on div "Question 11/16 True or False? Developmental stage determines which components o…" at bounding box center [381, 290] width 290 height 339
copy div "True or False? Developmental stage determines which components of fluency are f…"
click at [275, 275] on label "True" at bounding box center [381, 279] width 285 height 39
click at [258, 275] on input "True" at bounding box center [254, 280] width 10 height 10
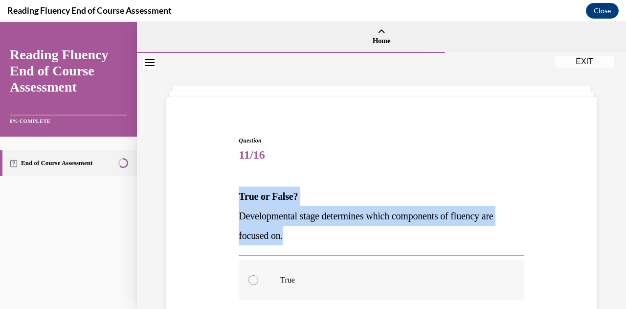
radio input "true"
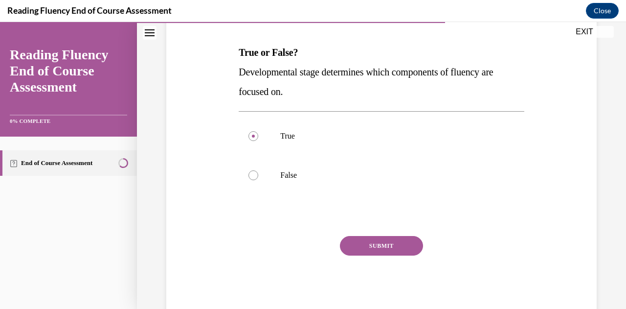
click at [346, 236] on button "SUBMIT" at bounding box center [381, 246] width 83 height 20
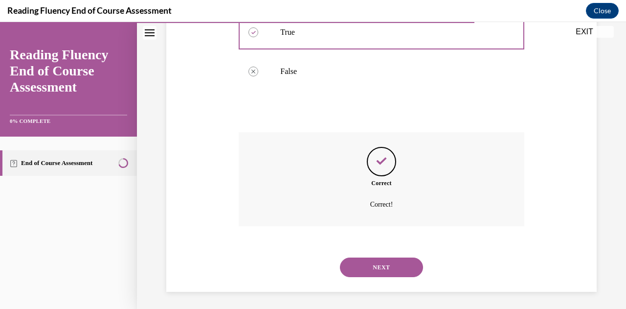
scroll to position [249, 0]
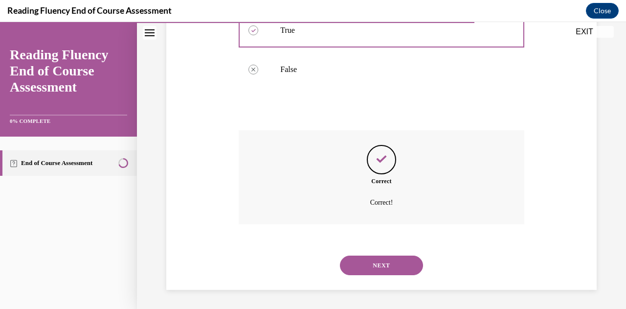
click at [372, 272] on button "NEXT" at bounding box center [381, 265] width 83 height 20
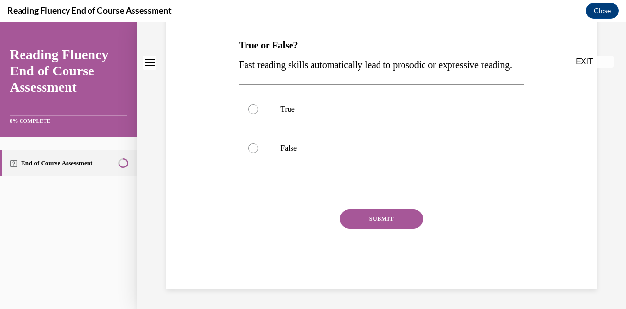
scroll to position [0, 0]
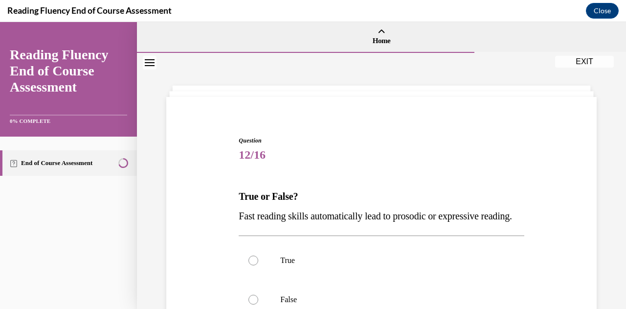
drag, startPoint x: 238, startPoint y: 197, endPoint x: 294, endPoint y: 237, distance: 68.7
click at [294, 226] on div "True or False? Fast reading skills automatically lead to prosodic or expressive…" at bounding box center [381, 205] width 285 height 39
copy div "True or False? Fast reading skills automatically lead to prosodic or expressive…"
click at [294, 226] on p "Fast reading skills automatically lead to prosodic or expressive reading." at bounding box center [381, 216] width 285 height 20
drag, startPoint x: 239, startPoint y: 189, endPoint x: 293, endPoint y: 240, distance: 73.7
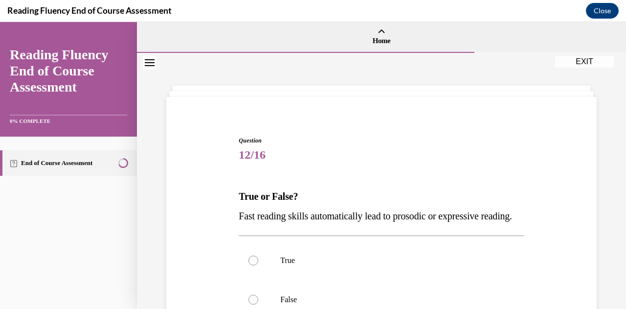
click at [293, 226] on div "True or False? Fast reading skills automatically lead to prosodic or expressive…" at bounding box center [381, 205] width 285 height 39
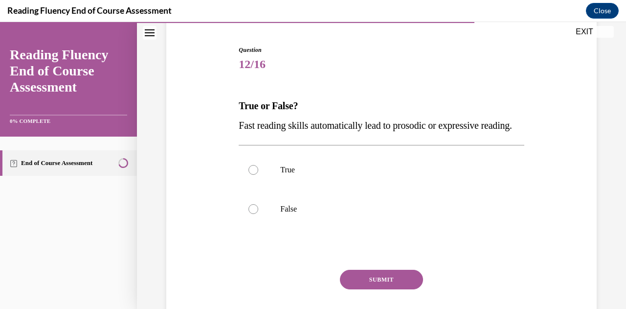
scroll to position [99, 0]
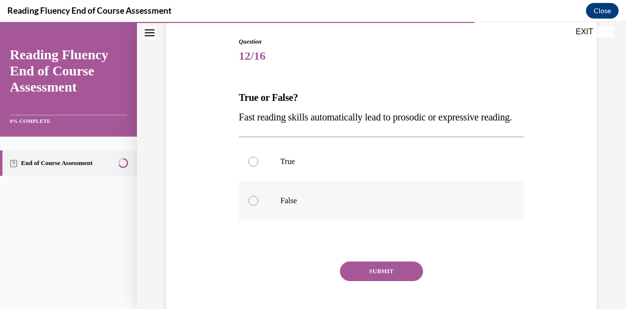
click at [259, 211] on label "False" at bounding box center [381, 200] width 285 height 39
click at [258, 205] on input "False" at bounding box center [254, 201] width 10 height 10
radio input "true"
click at [369, 281] on button "SUBMIT" at bounding box center [381, 271] width 83 height 20
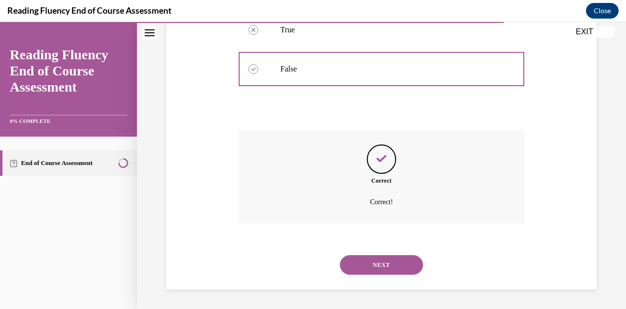
scroll to position [249, 0]
click at [378, 264] on button "NEXT" at bounding box center [381, 265] width 83 height 20
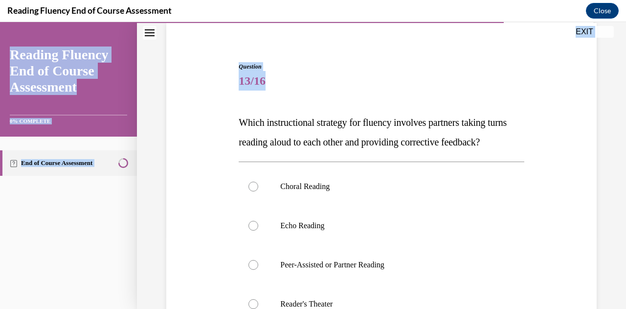
scroll to position [133, 0]
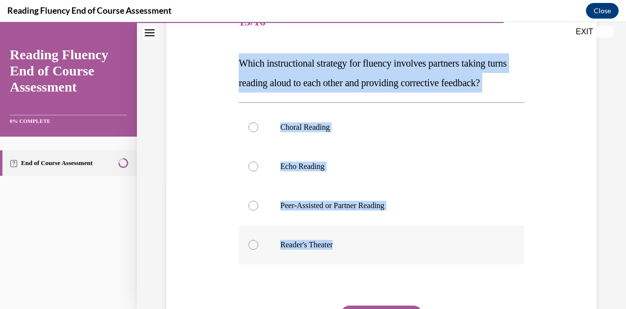
drag, startPoint x: 235, startPoint y: 196, endPoint x: 342, endPoint y: 263, distance: 125.7
click at [342, 263] on div "Question 13/16 Which instructional strategy for fluency involves partners takin…" at bounding box center [381, 186] width 290 height 397
click at [272, 225] on label "Peer-Assisted or Partner Reading" at bounding box center [381, 205] width 285 height 39
click at [258, 210] on input "Peer-Assisted or Partner Reading" at bounding box center [254, 206] width 10 height 10
radio input "true"
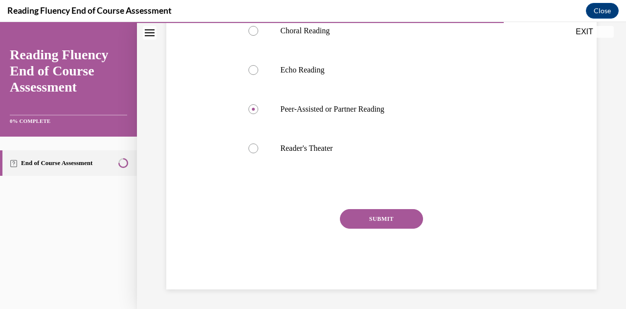
click at [360, 225] on button "SUBMIT" at bounding box center [381, 219] width 83 height 20
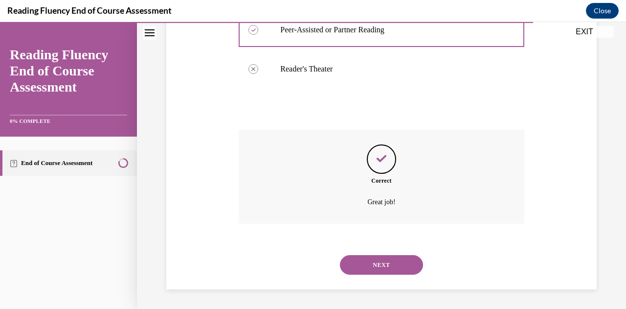
scroll to position [326, 0]
click at [382, 263] on button "NEXT" at bounding box center [381, 265] width 83 height 20
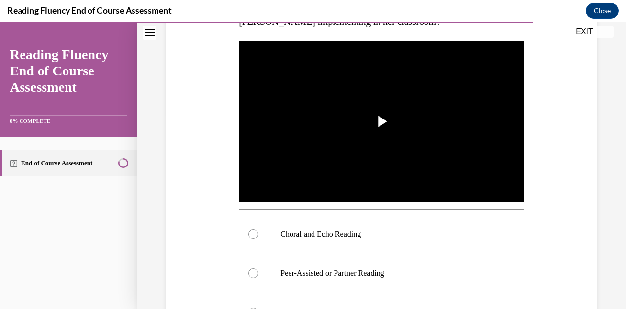
scroll to position [180, 0]
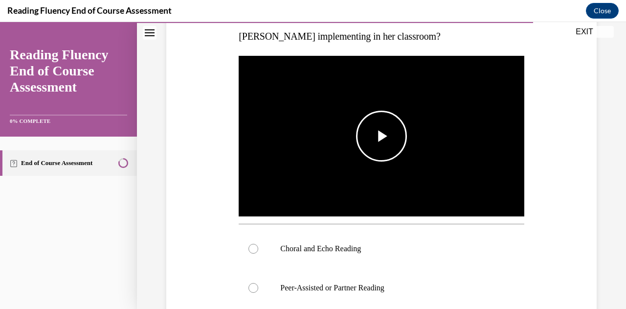
click at [382, 136] on span "Video player" at bounding box center [382, 136] width 0 height 0
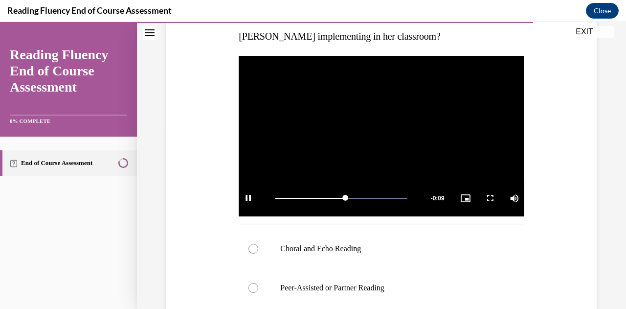
click at [402, 154] on video "Video player" at bounding box center [381, 136] width 285 height 160
click at [382, 136] on span "Video player" at bounding box center [382, 136] width 0 height 0
click at [502, 191] on div "Mute" at bounding box center [499, 198] width 49 height 37
click at [501, 197] on div "41%" at bounding box center [509, 197] width 20 height 1
drag, startPoint x: 501, startPoint y: 195, endPoint x: 536, endPoint y: 194, distance: 34.3
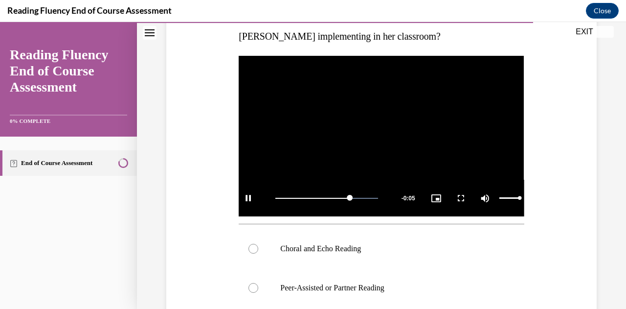
click at [536, 194] on div "Question 14/16 In this video, which instructional strategy for fluency is [PERS…" at bounding box center [381, 217] width 435 height 580
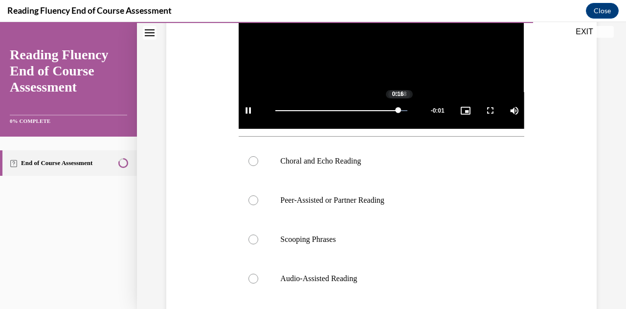
scroll to position [268, 0]
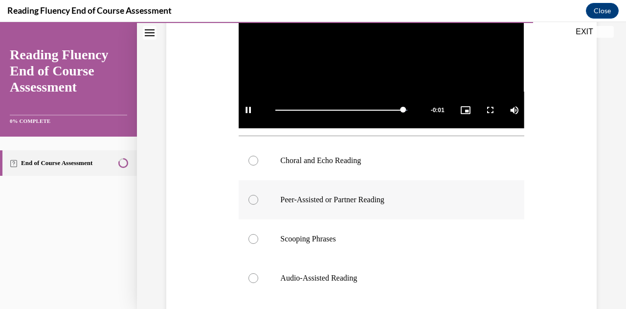
click at [387, 203] on label "Peer-Assisted or Partner Reading" at bounding box center [381, 199] width 285 height 39
click at [258, 203] on input "Peer-Assisted or Partner Reading" at bounding box center [254, 200] width 10 height 10
radio input "true"
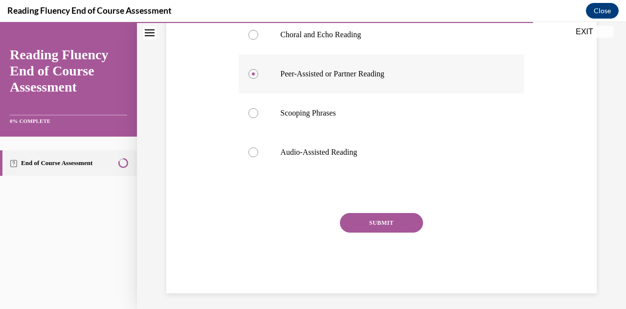
scroll to position [394, 0]
click at [385, 223] on button "SUBMIT" at bounding box center [381, 222] width 83 height 20
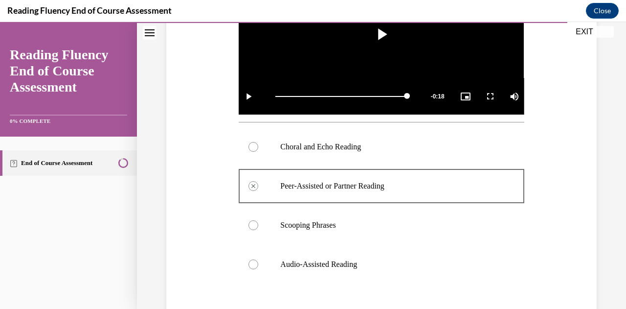
scroll to position [473, 0]
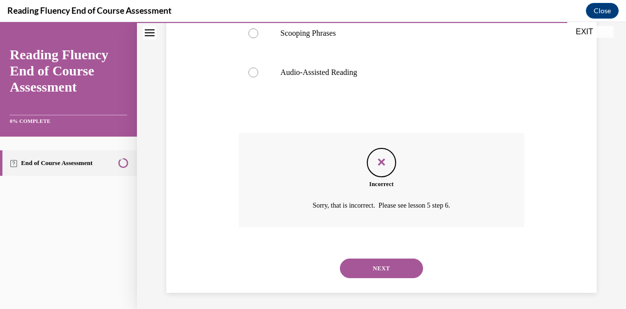
click at [381, 254] on div "NEXT" at bounding box center [381, 268] width 285 height 39
click at [381, 263] on button "NEXT" at bounding box center [381, 268] width 83 height 20
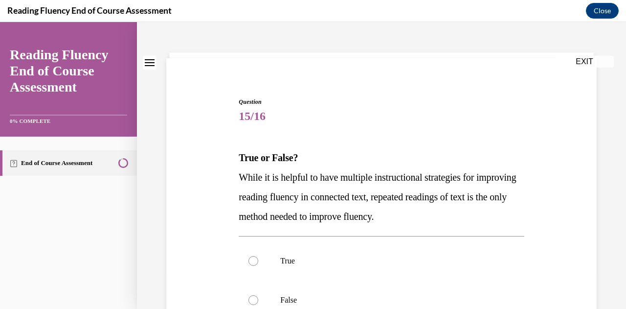
scroll to position [55, 0]
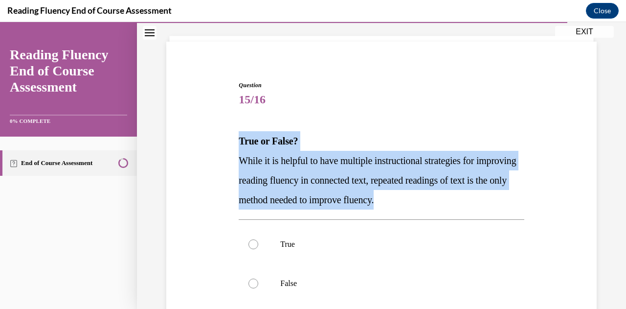
drag, startPoint x: 230, startPoint y: 136, endPoint x: 489, endPoint y: 197, distance: 265.9
click at [489, 197] on div "Question 15/16 True or False? While it is helpful to have multiple instructiona…" at bounding box center [381, 237] width 435 height 373
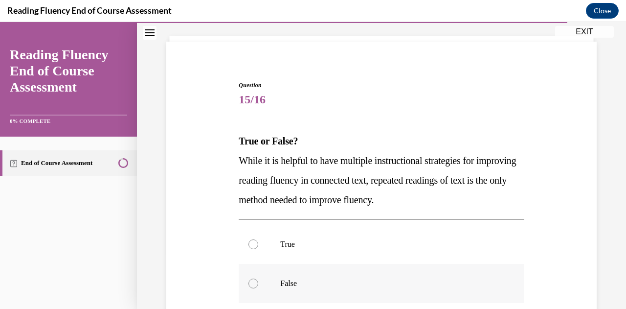
click at [294, 281] on p "False" at bounding box center [389, 283] width 219 height 10
click at [258, 281] on input "False" at bounding box center [254, 283] width 10 height 10
radio input "true"
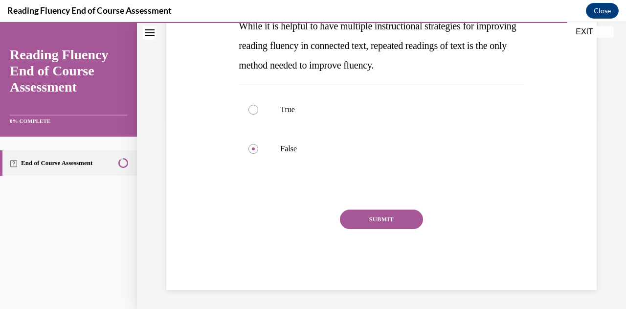
click at [351, 217] on button "SUBMIT" at bounding box center [381, 219] width 83 height 20
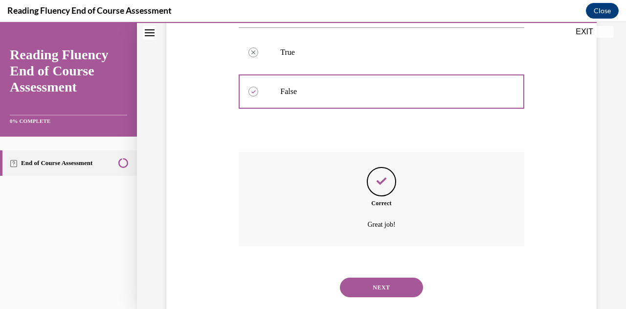
scroll to position [248, 0]
click at [383, 279] on button "NEXT" at bounding box center [381, 287] width 83 height 20
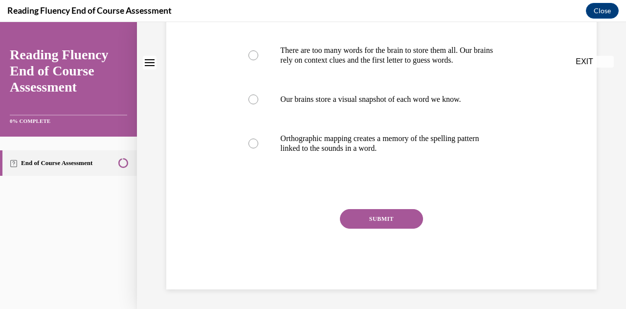
scroll to position [0, 0]
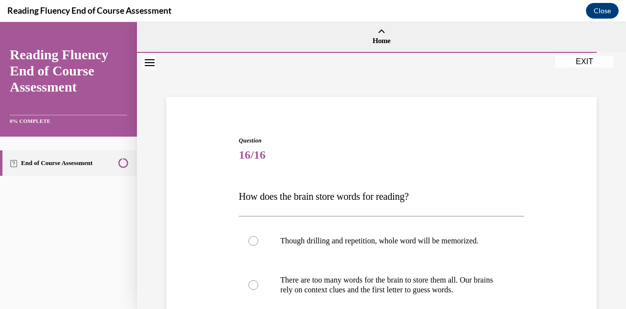
click at [206, 200] on div "Question 16/16 How does the brain store words for reading? Though drilling and …" at bounding box center [381, 313] width 435 height 412
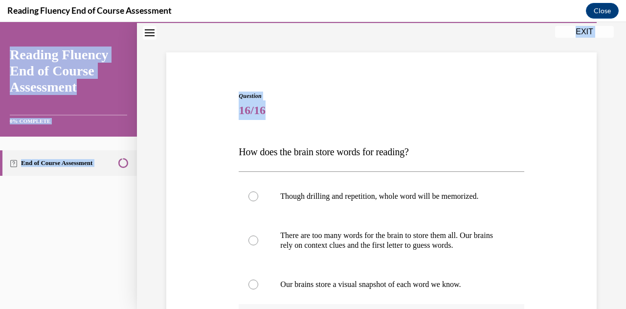
scroll to position [83, 0]
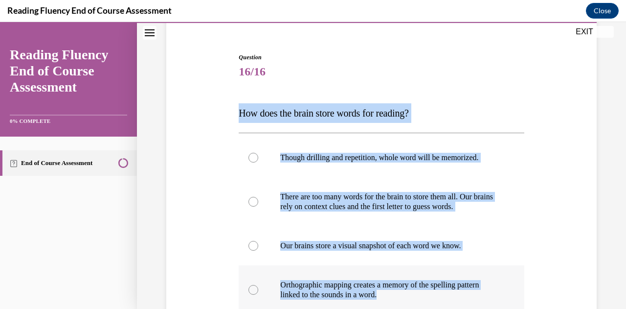
drag, startPoint x: 240, startPoint y: 199, endPoint x: 422, endPoint y: 301, distance: 208.5
click at [422, 301] on div "Question 16/16 How does the brain store words for reading? Though drilling and …" at bounding box center [381, 244] width 285 height 383
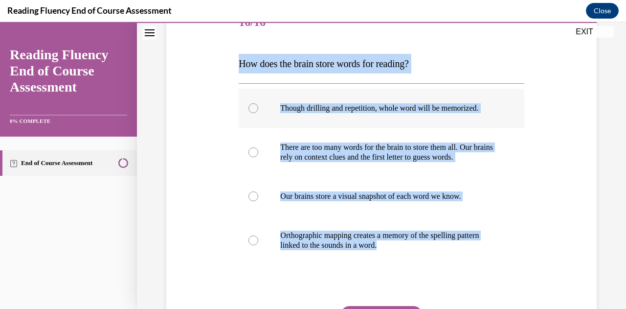
scroll to position [136, 0]
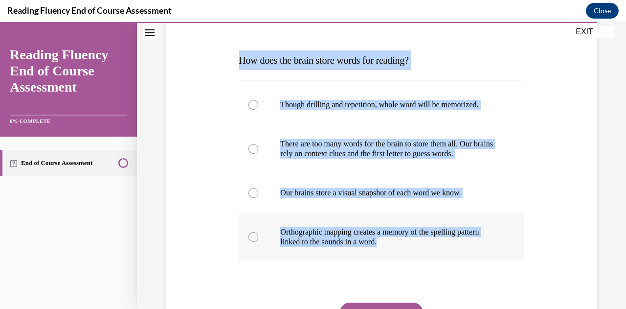
click at [259, 242] on label "Orthographic mapping creates a memory of the spelling pattern linked to the sou…" at bounding box center [381, 236] width 285 height 49
click at [258, 242] on input "Orthographic mapping creates a memory of the spelling pattern linked to the sou…" at bounding box center [254, 237] width 10 height 10
radio input "true"
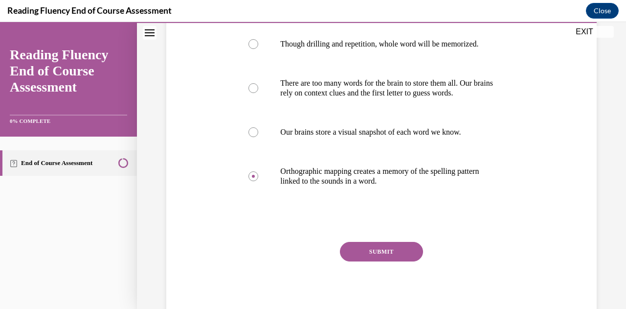
click at [362, 251] on button "SUBMIT" at bounding box center [381, 252] width 83 height 20
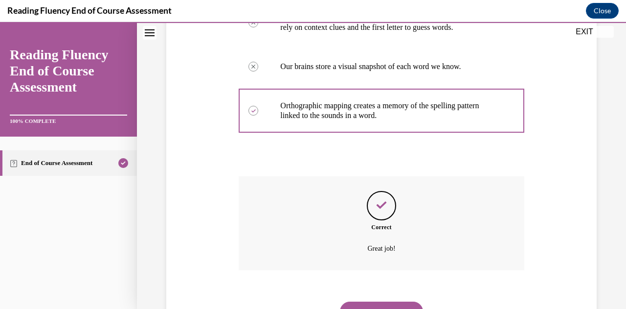
scroll to position [308, 0]
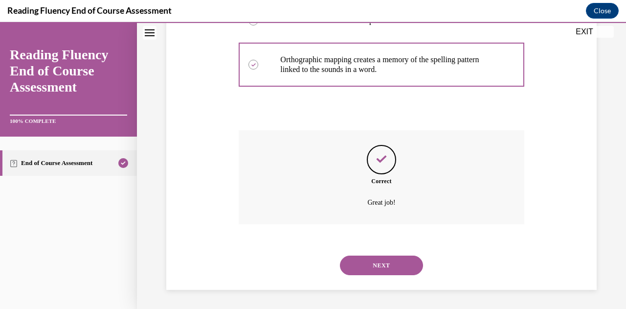
click at [394, 269] on button "NEXT" at bounding box center [381, 265] width 83 height 20
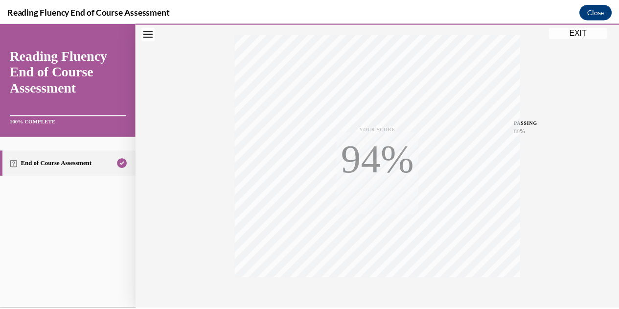
scroll to position [214, 0]
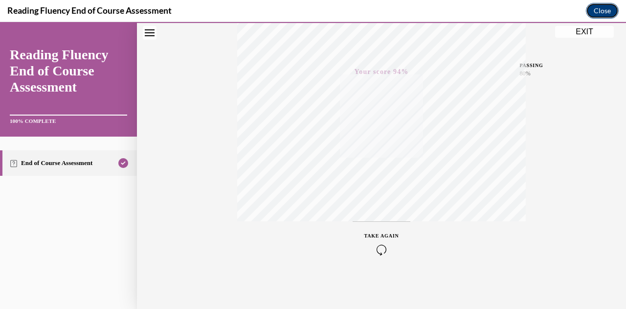
click at [598, 11] on button "Close" at bounding box center [602, 11] width 33 height 16
